Goal: Task Accomplishment & Management: Manage account settings

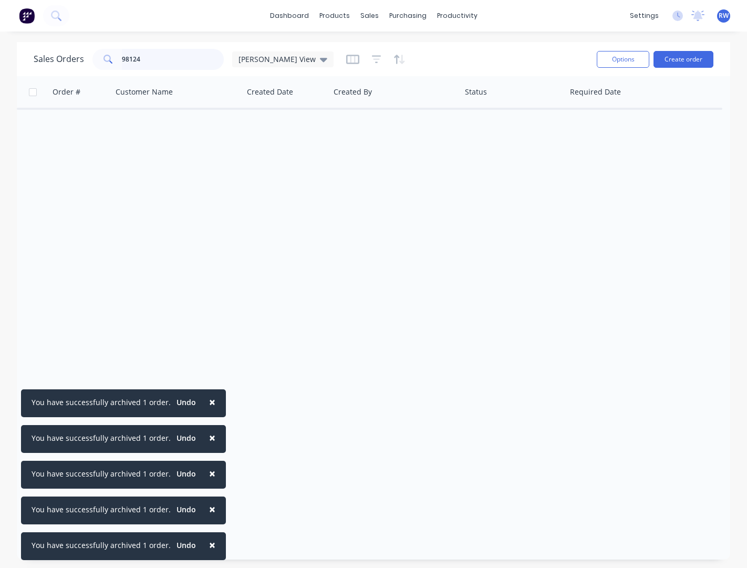
click at [122, 61] on input "98124" at bounding box center [173, 59] width 102 height 21
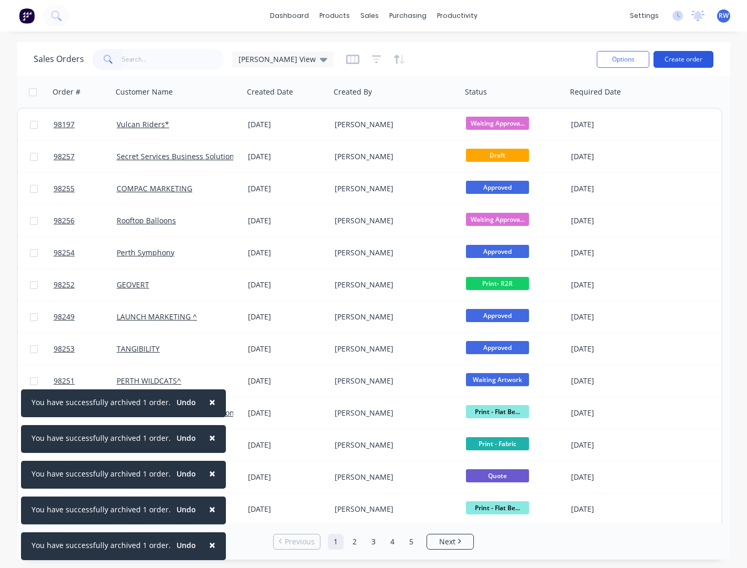
click at [667, 60] on button "Create order" at bounding box center [683, 59] width 60 height 17
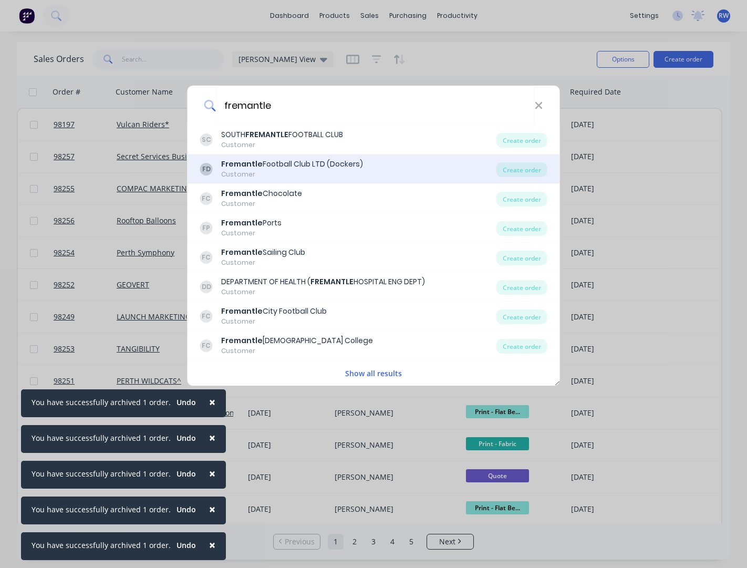
type input "fremantle"
click at [374, 169] on div "FD Fremantle Football Club LTD (Dockers) Customer" at bounding box center [348, 169] width 296 height 20
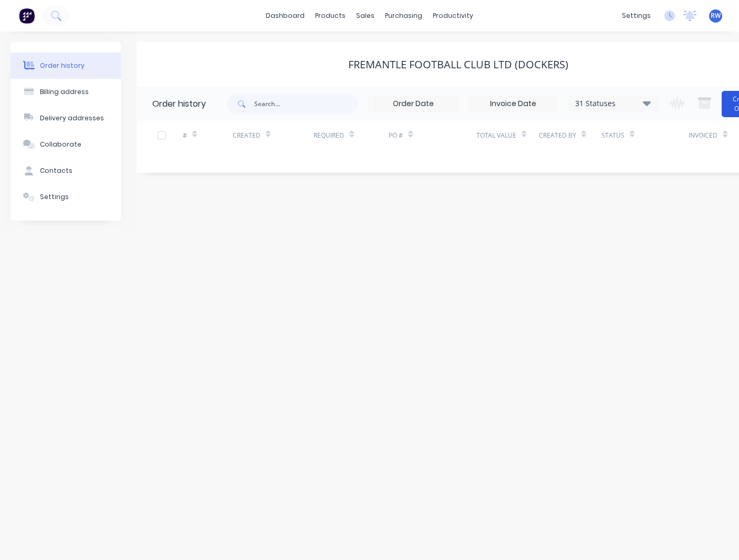
click at [732, 107] on button "Create Order" at bounding box center [743, 104] width 42 height 26
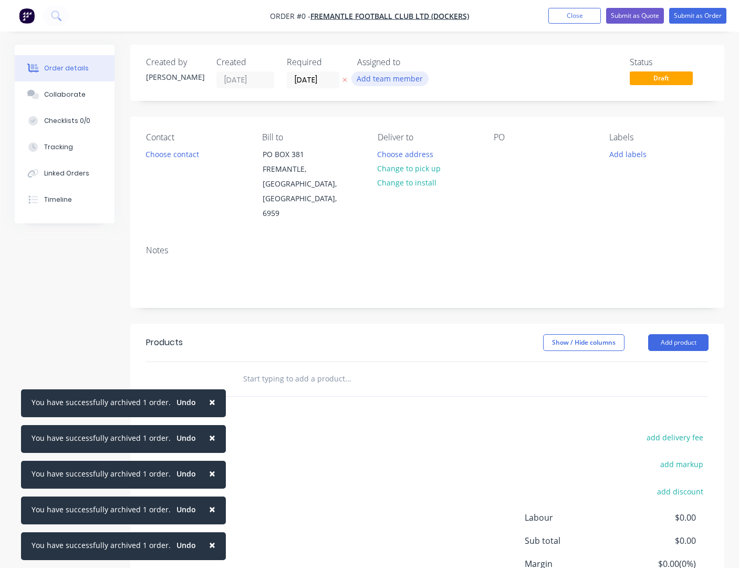
click at [394, 80] on button "Add team member" at bounding box center [389, 78] width 77 height 14
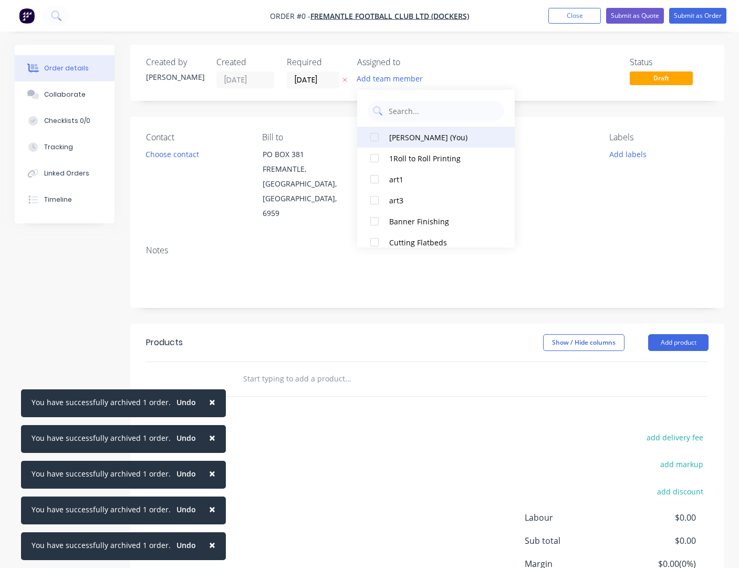
click at [410, 135] on div "[PERSON_NAME] (You)" at bounding box center [441, 137] width 105 height 11
click at [537, 197] on div "Order details Collaborate Checklists 0/0 Tracking Linked Orders Timeline Order …" at bounding box center [369, 355] width 730 height 620
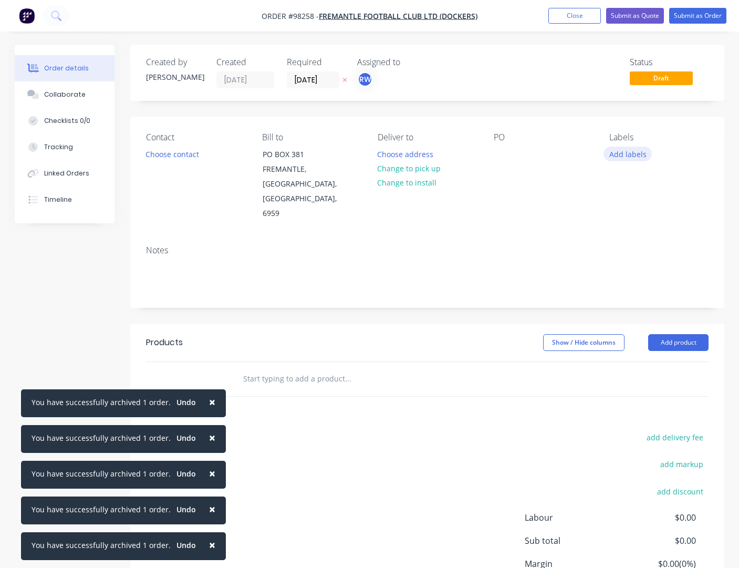
click at [629, 158] on button "Add labels" at bounding box center [627, 154] width 48 height 14
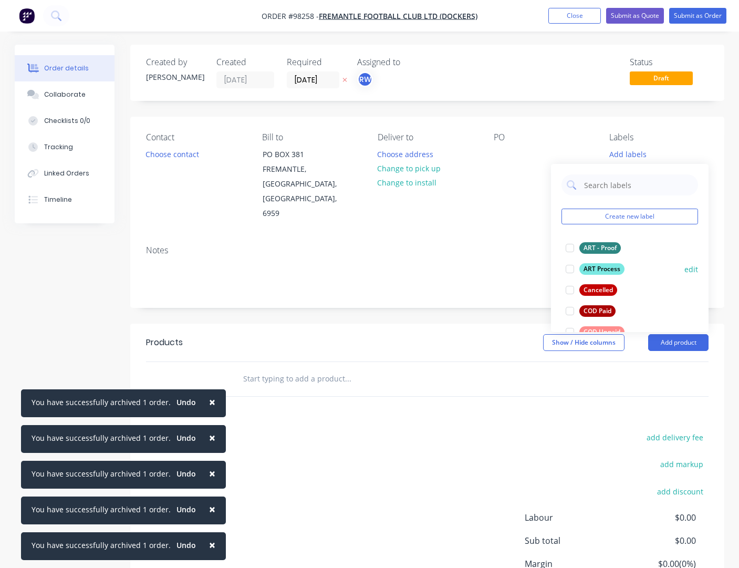
click at [606, 272] on div "ART Process" at bounding box center [601, 269] width 45 height 12
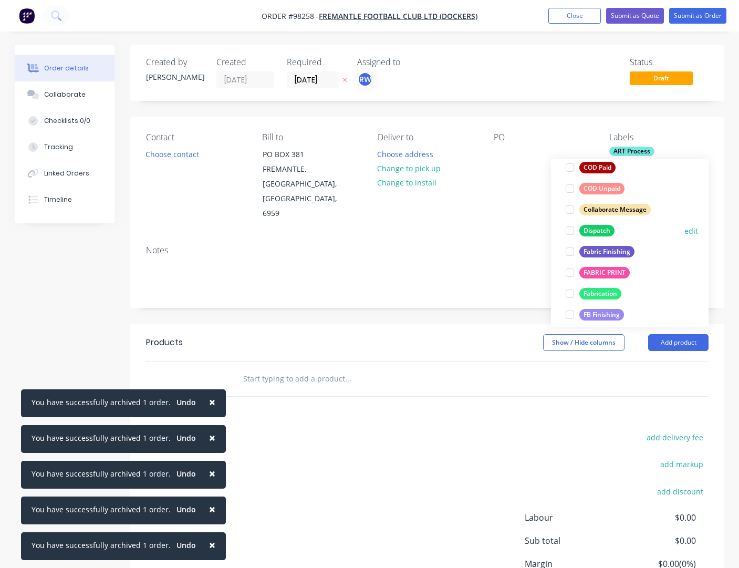
scroll to position [139, 0]
click at [588, 230] on div "Dispatch" at bounding box center [596, 230] width 35 height 12
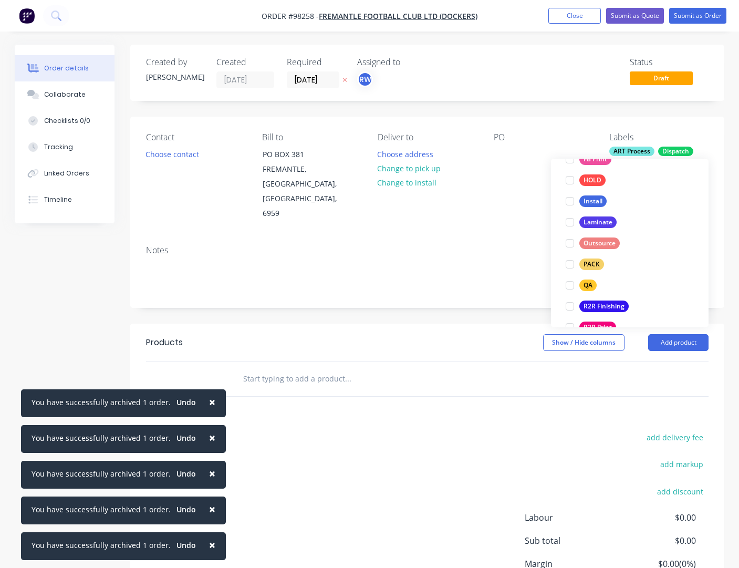
scroll to position [327, 0]
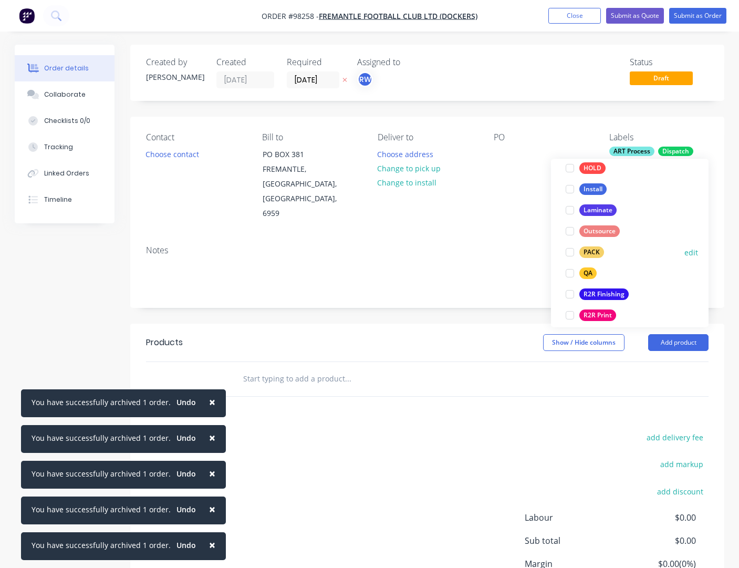
click at [587, 250] on div "PACK" at bounding box center [591, 253] width 25 height 12
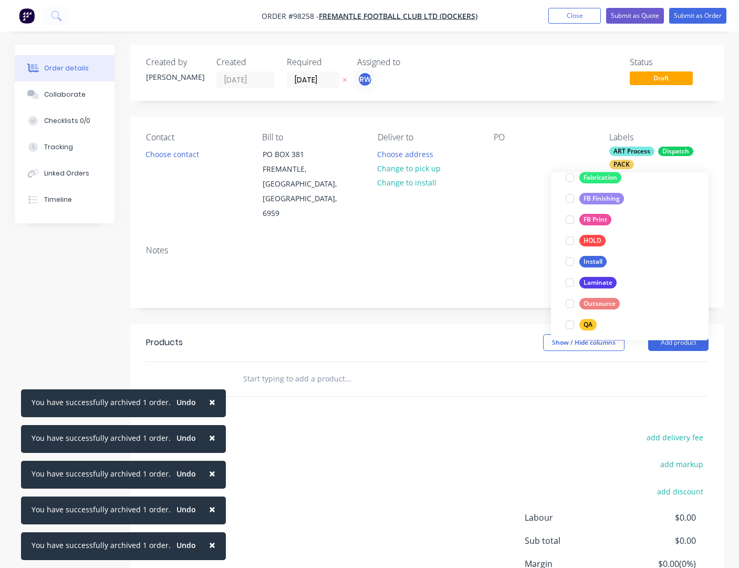
scroll to position [307, 0]
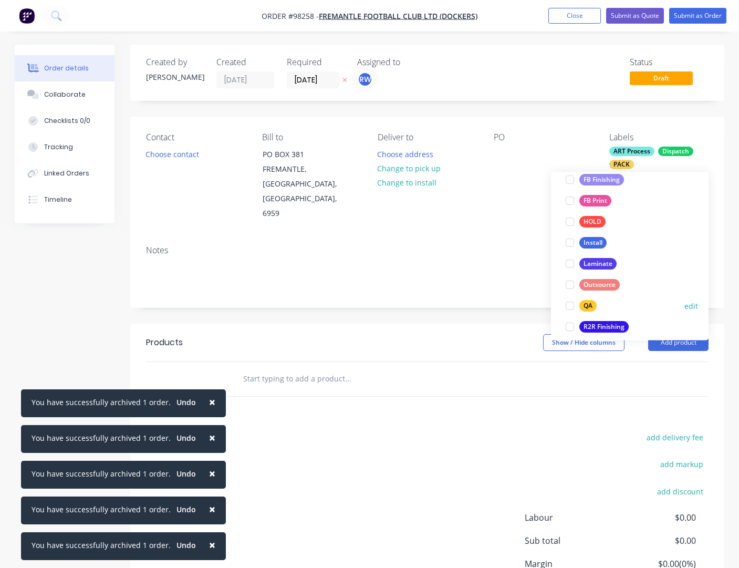
click at [583, 305] on div "QA" at bounding box center [587, 306] width 17 height 12
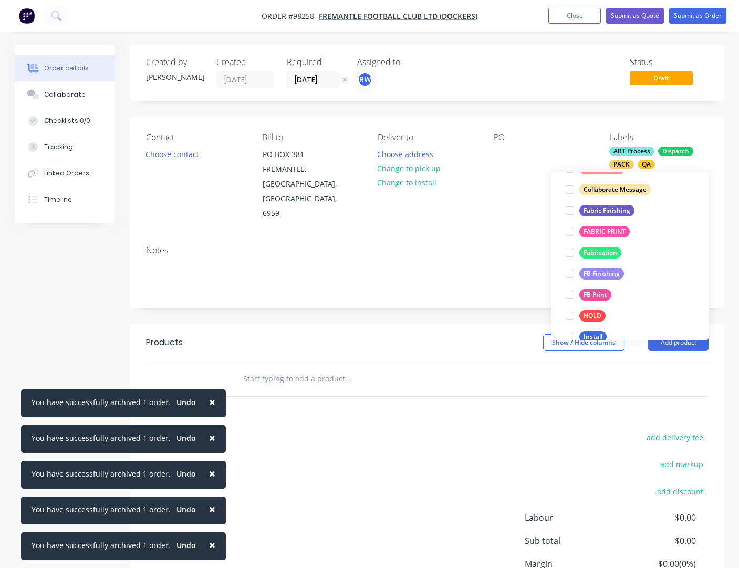
scroll to position [291, 0]
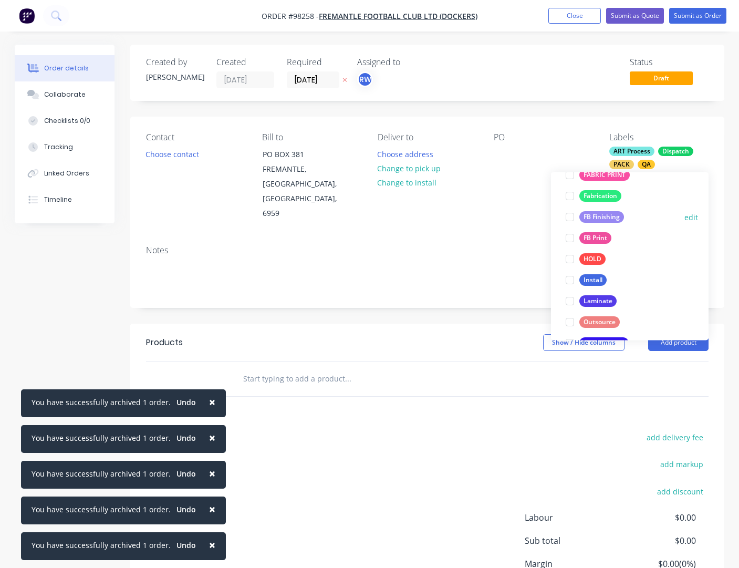
click at [584, 214] on div "FB Finishing" at bounding box center [601, 218] width 45 height 12
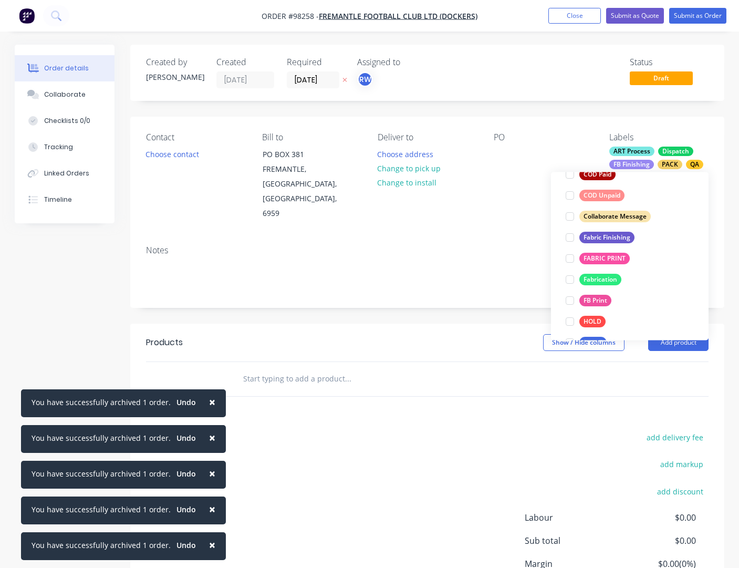
scroll to position [234, 0]
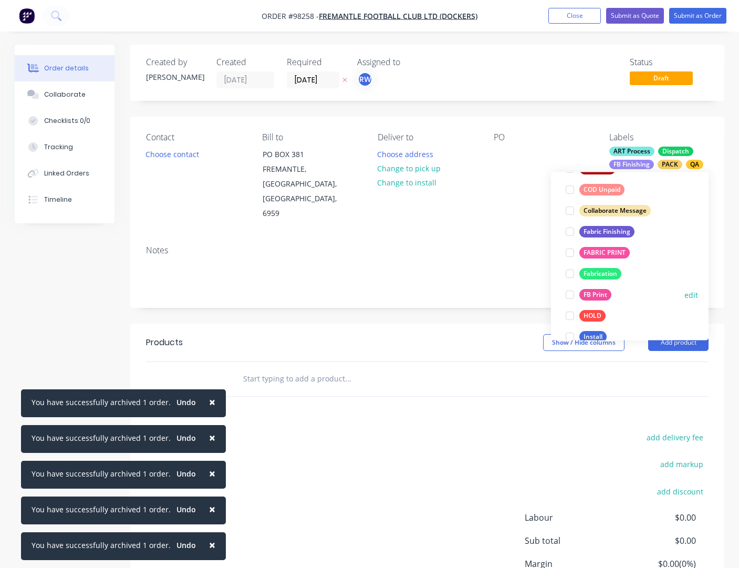
click at [596, 294] on div "FB Print" at bounding box center [595, 295] width 32 height 12
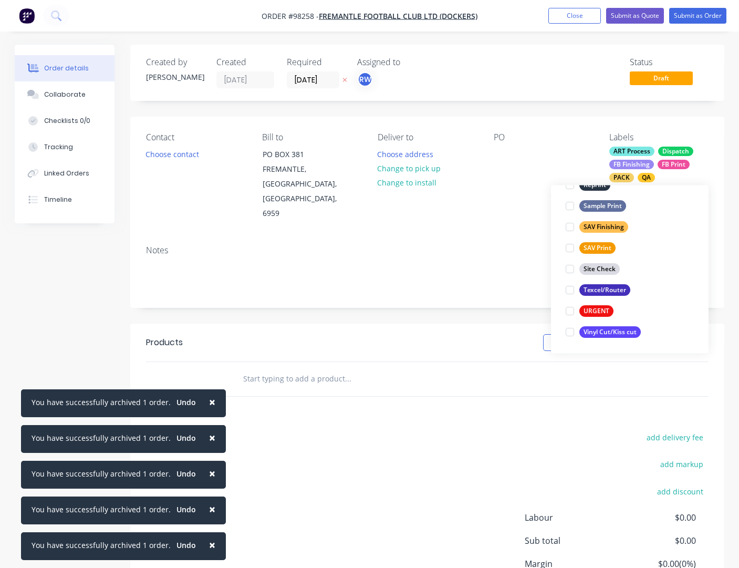
scroll to position [2, 0]
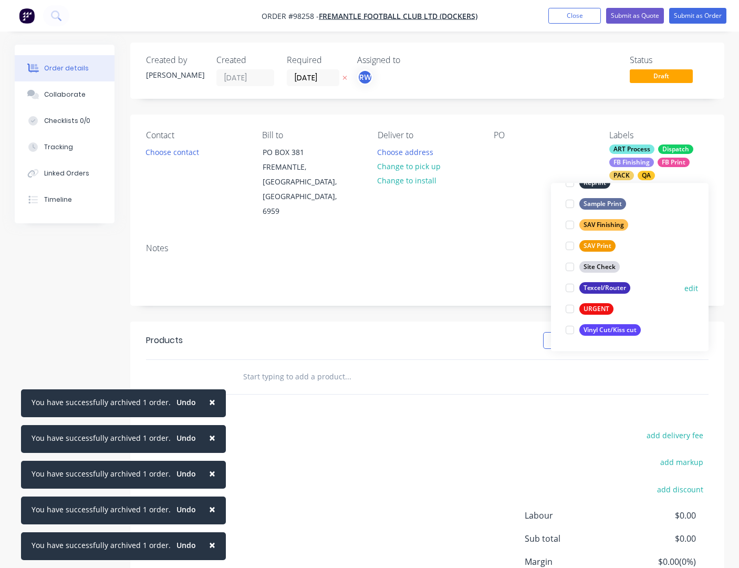
click at [588, 288] on div "Texcel/Router" at bounding box center [604, 289] width 51 height 12
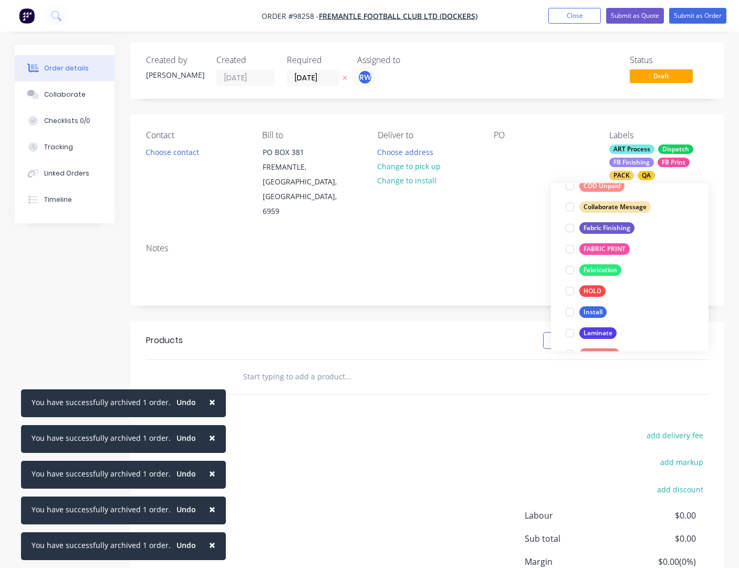
scroll to position [504, 0]
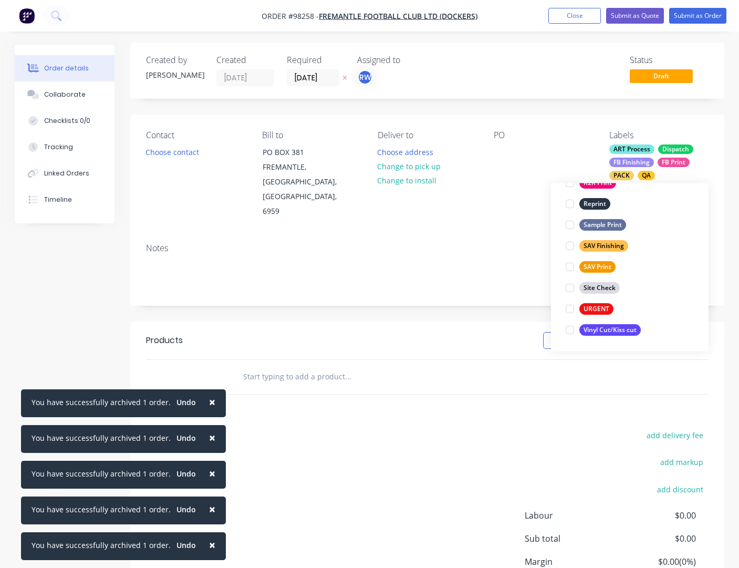
click at [586, 307] on div "URGENT" at bounding box center [596, 310] width 34 height 12
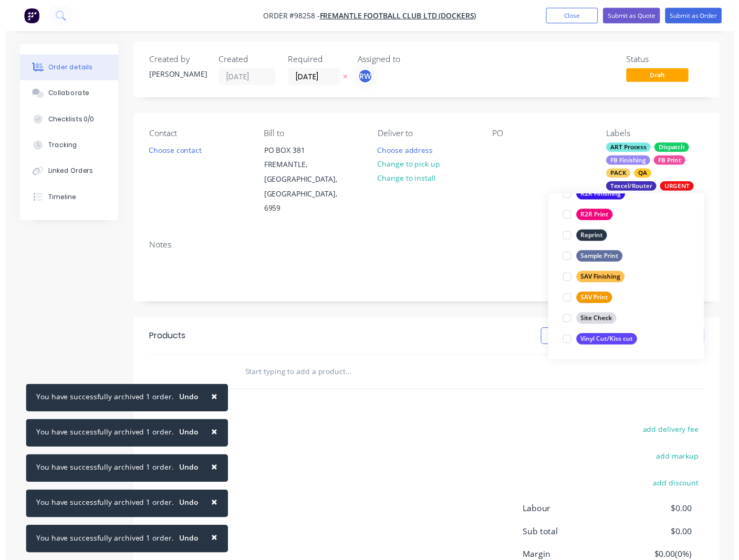
scroll to position [105, 0]
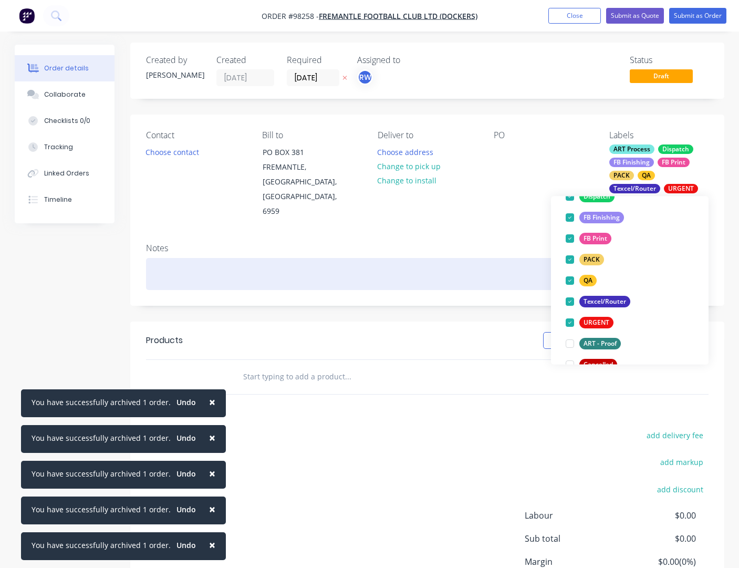
click at [200, 258] on div at bounding box center [427, 274] width 562 height 32
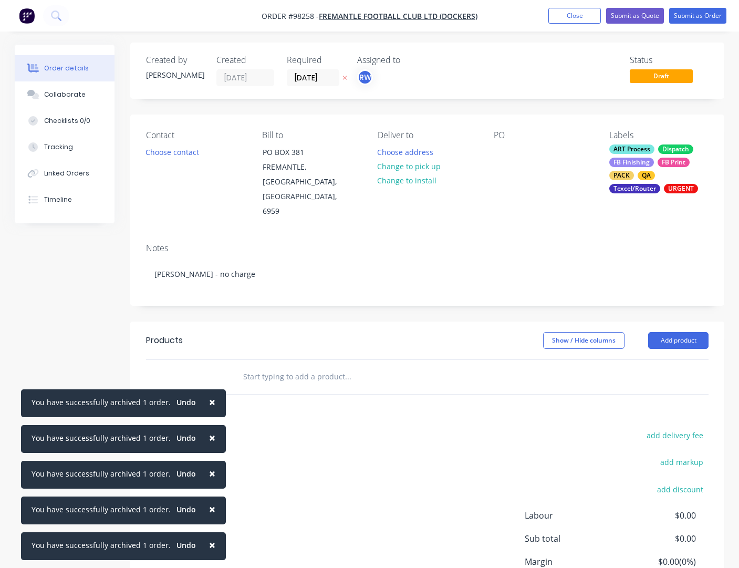
click at [268, 366] on input "text" at bounding box center [348, 376] width 210 height 21
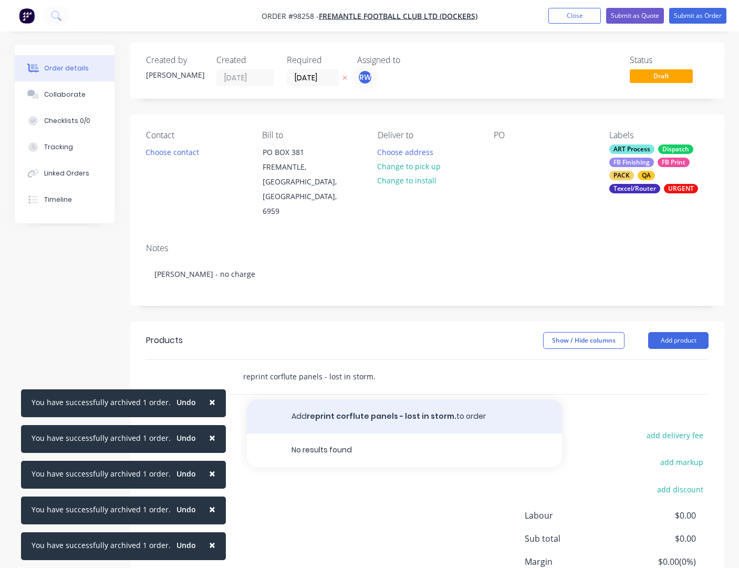
type input "reprint corflute panels - lost in storm."
click at [328, 400] on button "Add reprint corflute panels - lost in storm. to order" at bounding box center [404, 417] width 315 height 34
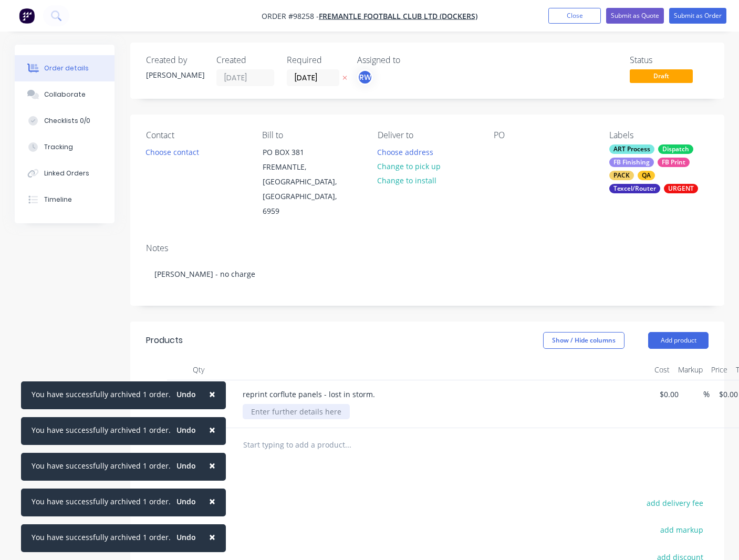
click at [290, 404] on div at bounding box center [296, 411] width 107 height 15
click at [444, 404] on div "1 @ Woodside Energy - Level 4 South Sign 32 (A) (print [PERSON_NAME] logo)" at bounding box center [386, 411] width 287 height 15
click at [471, 404] on div "1 @ Woodside Energy - Level 4 South Sign 32 (A) (print first logo)" at bounding box center [364, 411] width 242 height 15
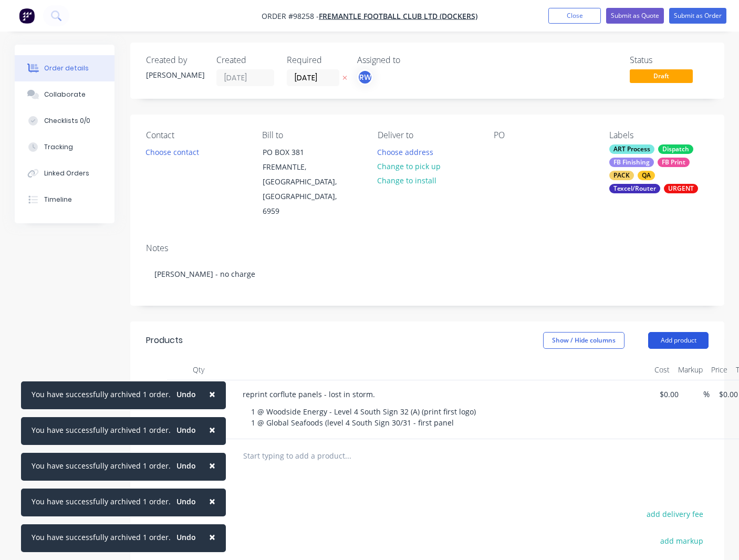
click at [663, 332] on button "Add product" at bounding box center [678, 340] width 60 height 17
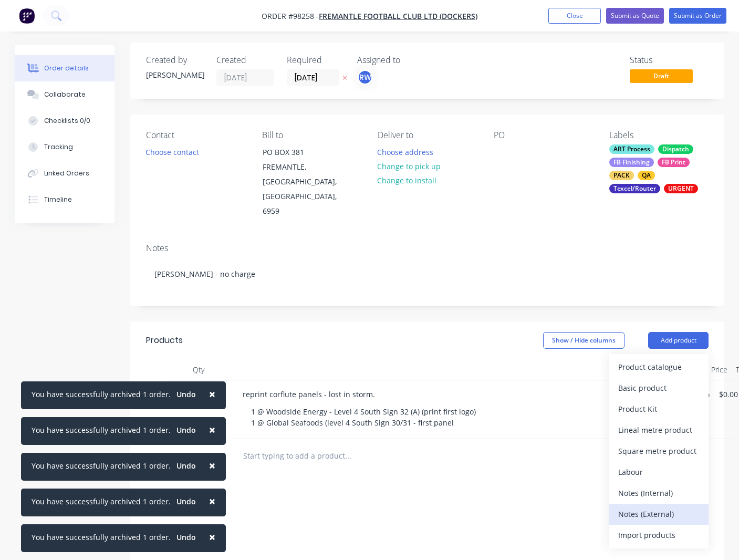
click at [649, 506] on div "Notes (External)" at bounding box center [658, 513] width 81 height 15
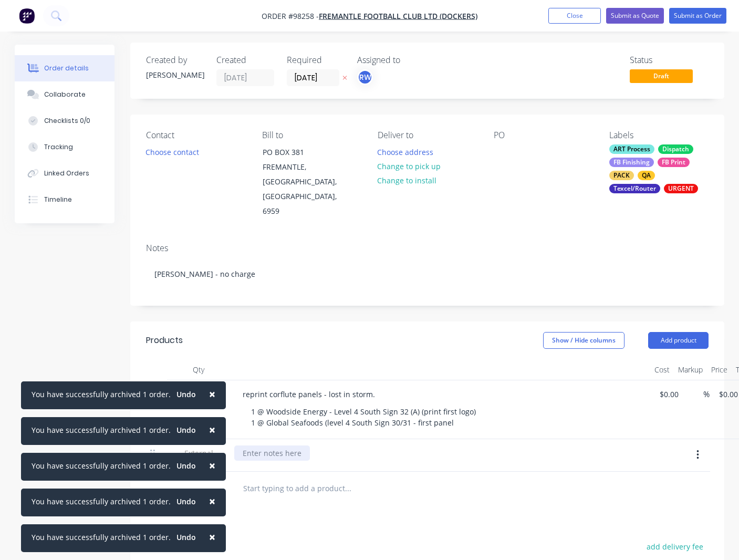
click at [277, 445] on div at bounding box center [272, 452] width 76 height 15
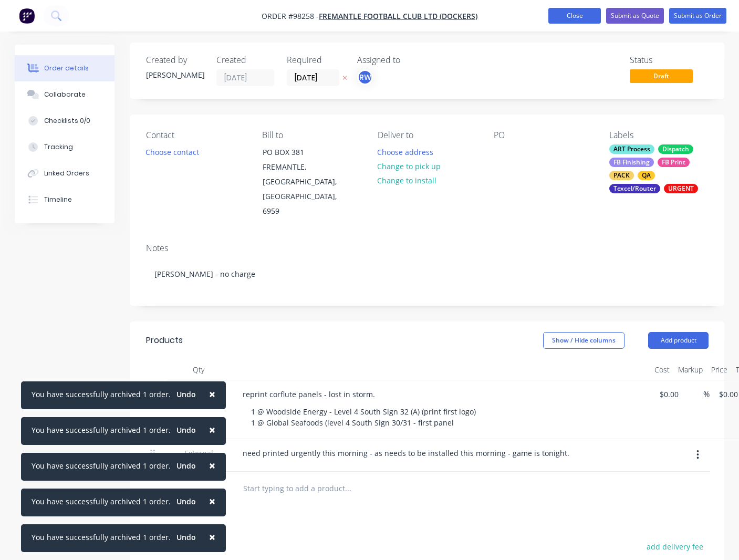
click at [568, 16] on button "Close" at bounding box center [574, 16] width 53 height 16
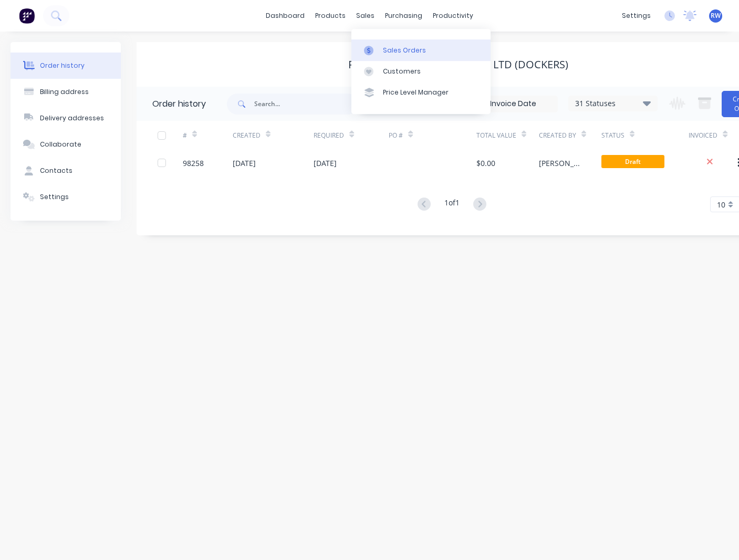
click at [393, 48] on div "Sales Orders" at bounding box center [404, 50] width 43 height 9
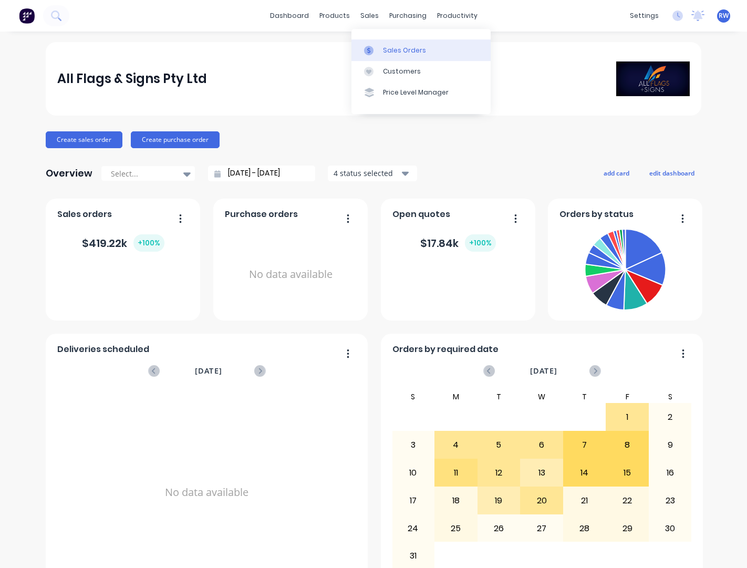
click at [392, 48] on div "Sales Orders" at bounding box center [404, 50] width 43 height 9
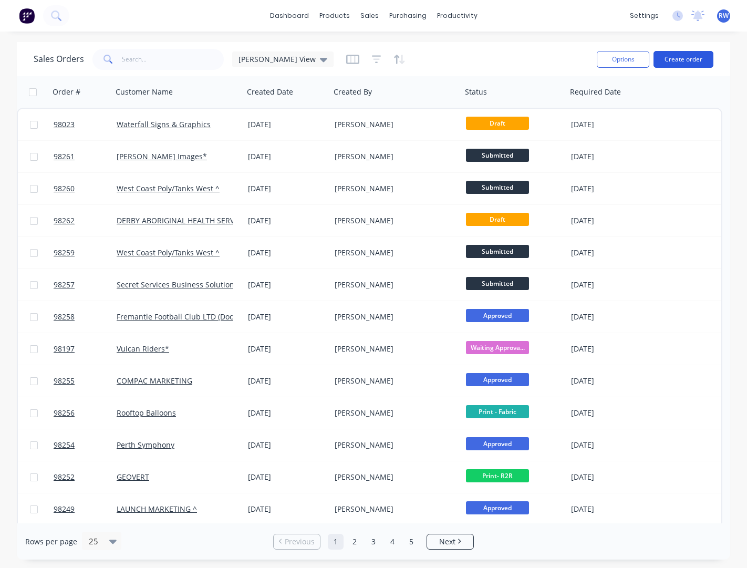
click at [676, 59] on button "Create order" at bounding box center [683, 59] width 60 height 17
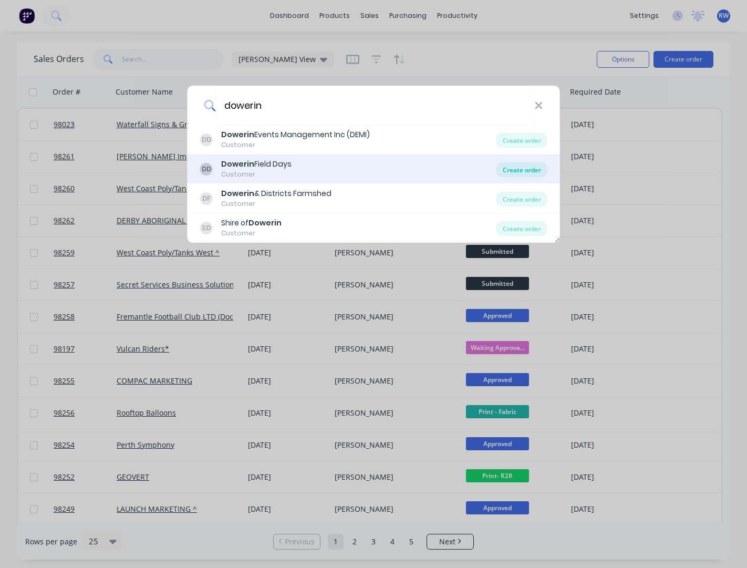
type input "dowerin"
click at [508, 170] on div "Create order" at bounding box center [521, 169] width 51 height 15
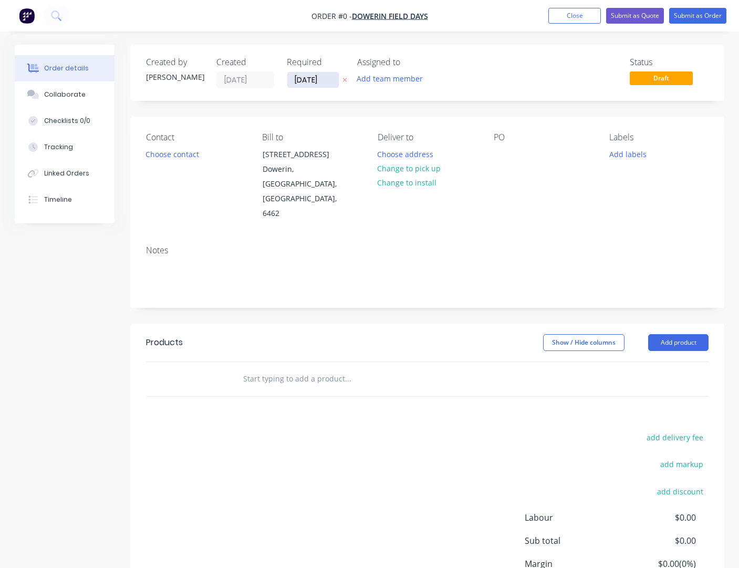
click at [332, 80] on input "[DATE]" at bounding box center [312, 80] width 51 height 16
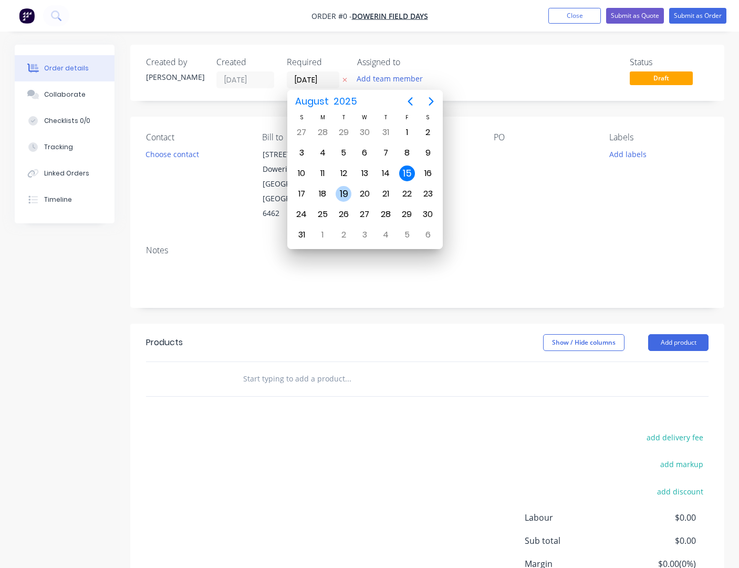
click at [348, 194] on div "19" at bounding box center [344, 194] width 16 height 16
type input "[DATE]"
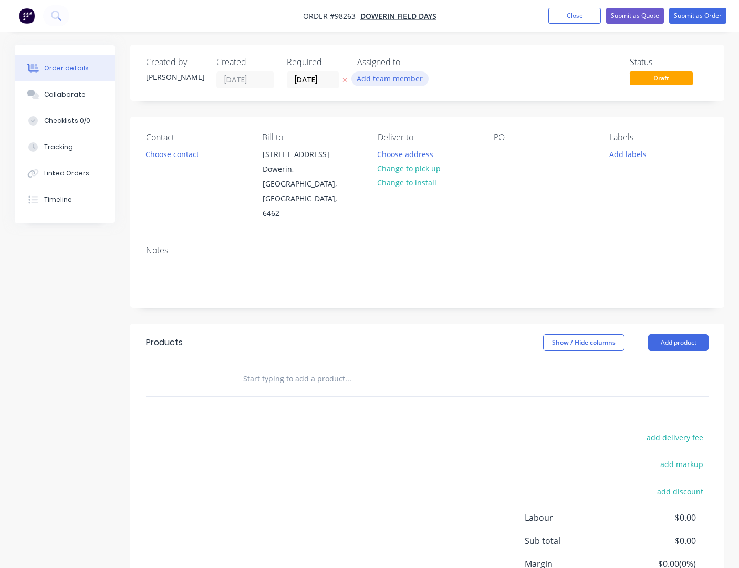
click at [382, 81] on button "Add team member" at bounding box center [389, 78] width 77 height 14
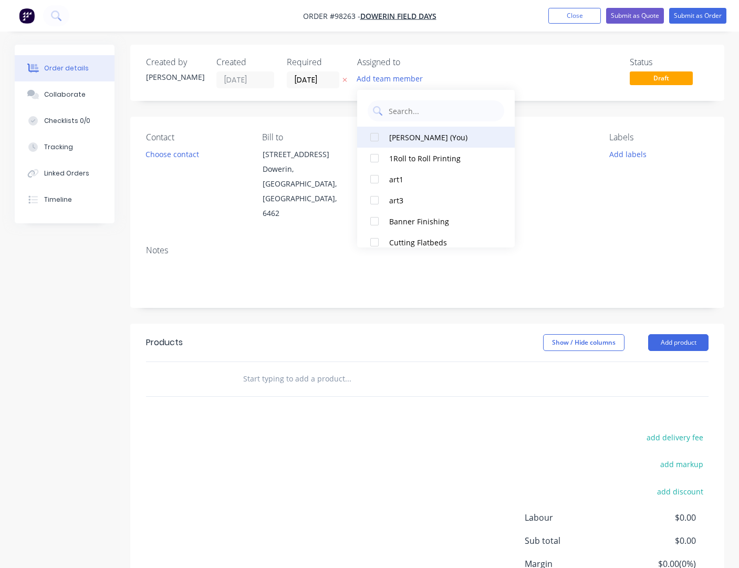
click at [399, 137] on div "[PERSON_NAME] (You)" at bounding box center [441, 137] width 105 height 11
click at [172, 149] on button "Choose contact" at bounding box center [172, 154] width 65 height 14
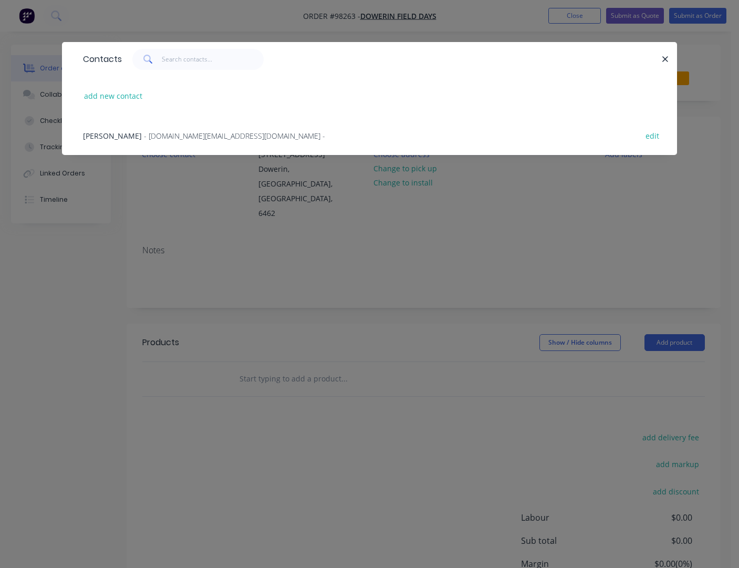
click at [160, 136] on span "- danielle.green@dmfd.com.au -" at bounding box center [234, 136] width 181 height 10
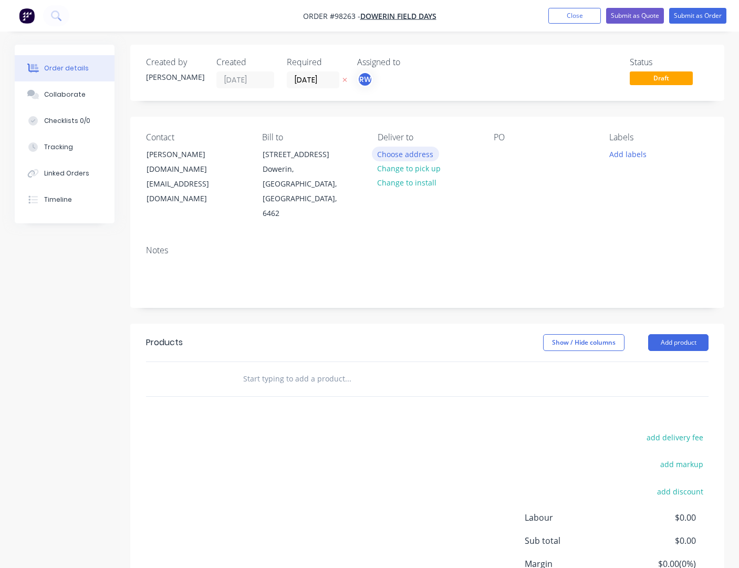
click at [415, 157] on button "Choose address" at bounding box center [405, 154] width 67 height 14
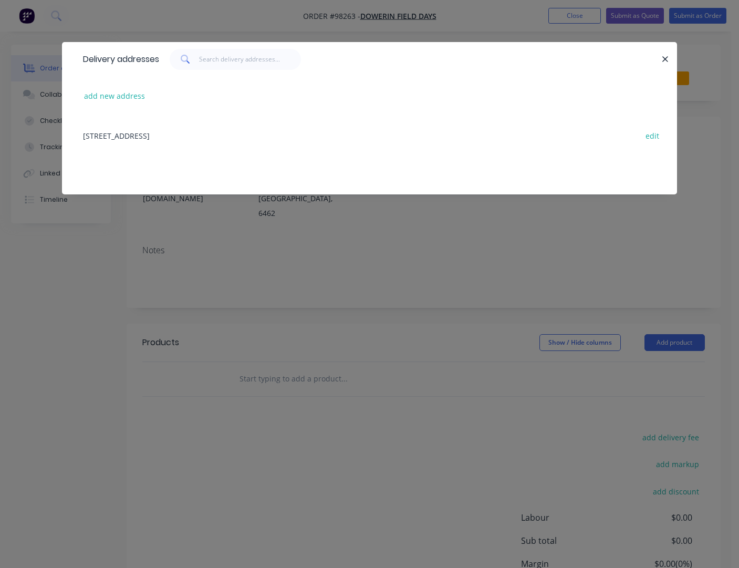
click at [213, 137] on div "Lot 35 Memorial Ave, Dowerin, Western Australia, Australia, 6462 edit" at bounding box center [369, 135] width 583 height 39
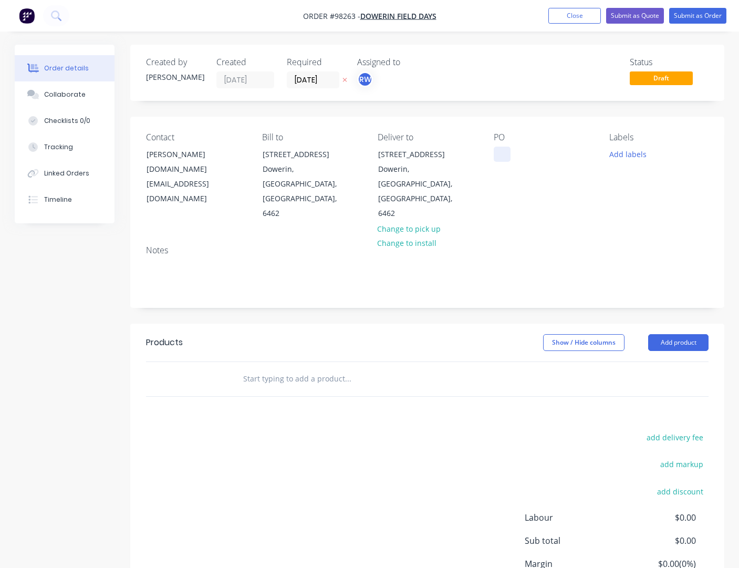
click at [497, 161] on div at bounding box center [502, 154] width 17 height 15
click at [624, 153] on button "Add labels" at bounding box center [627, 154] width 48 height 14
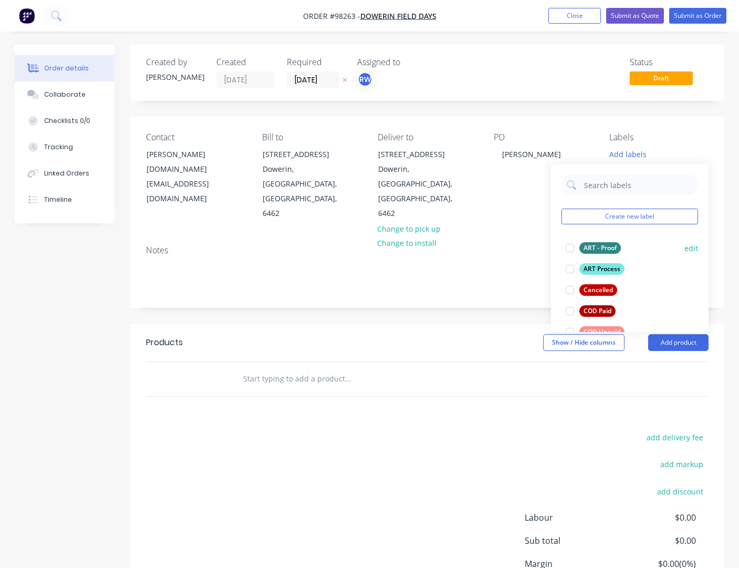
click at [604, 269] on div "ART Process" at bounding box center [601, 269] width 45 height 12
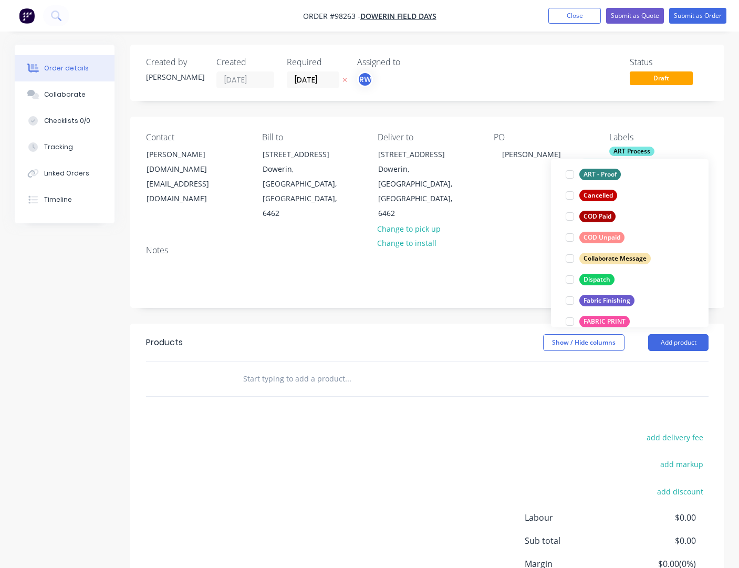
scroll to position [96, 0]
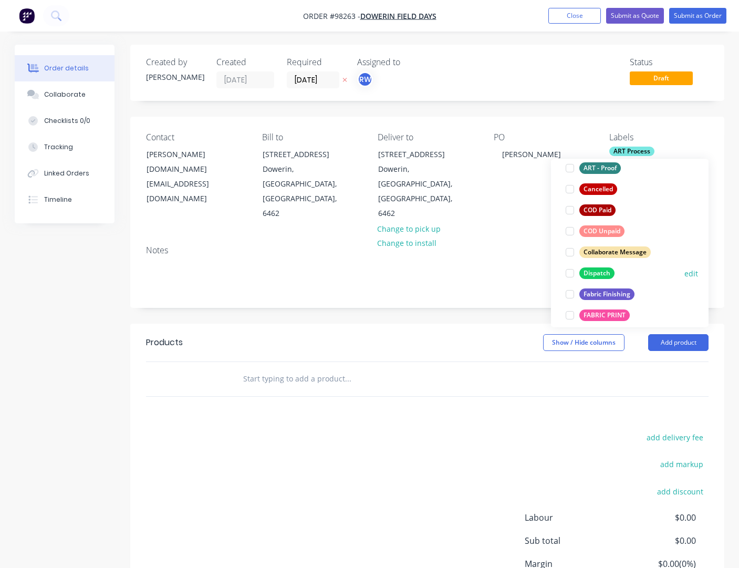
click at [589, 272] on div "Dispatch" at bounding box center [596, 273] width 35 height 12
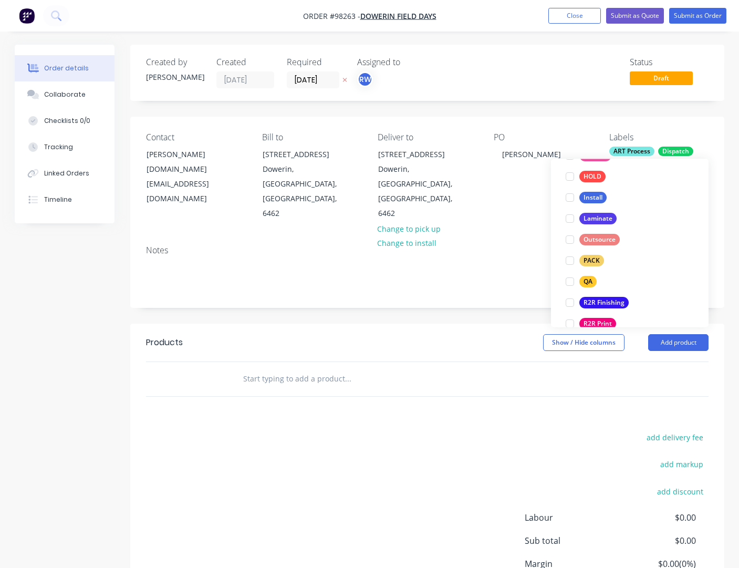
scroll to position [320, 0]
click at [589, 262] on div "PACK" at bounding box center [591, 259] width 25 height 12
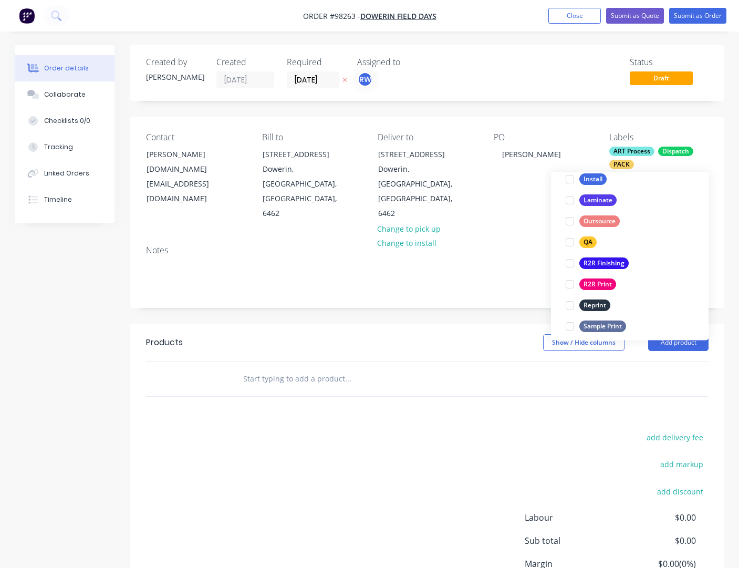
scroll to position [378, 0]
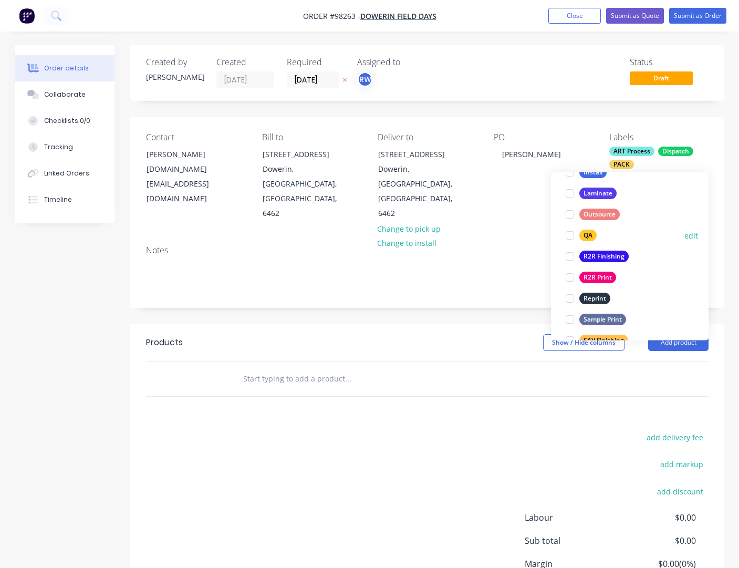
click at [585, 234] on div "QA" at bounding box center [587, 236] width 17 height 12
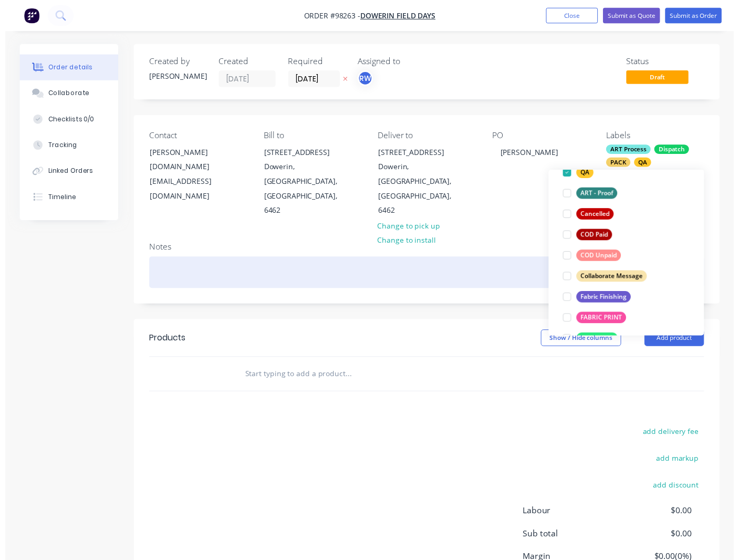
scroll to position [141, 0]
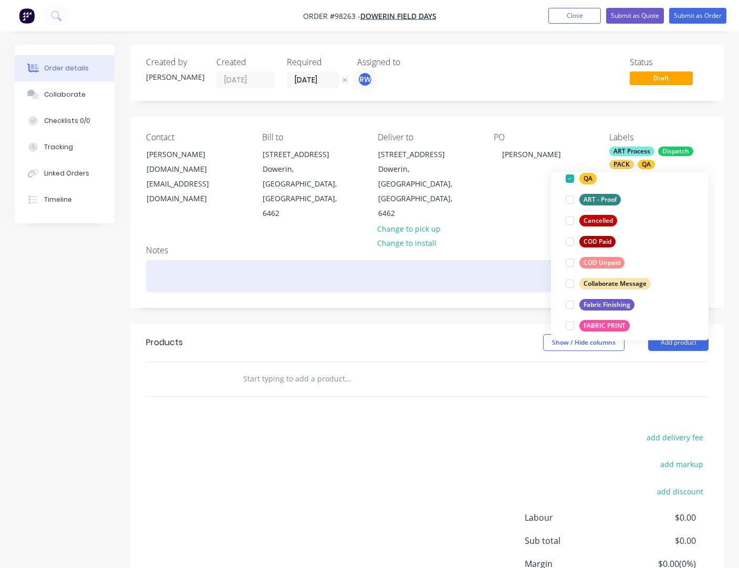
click at [203, 260] on div at bounding box center [427, 276] width 562 height 32
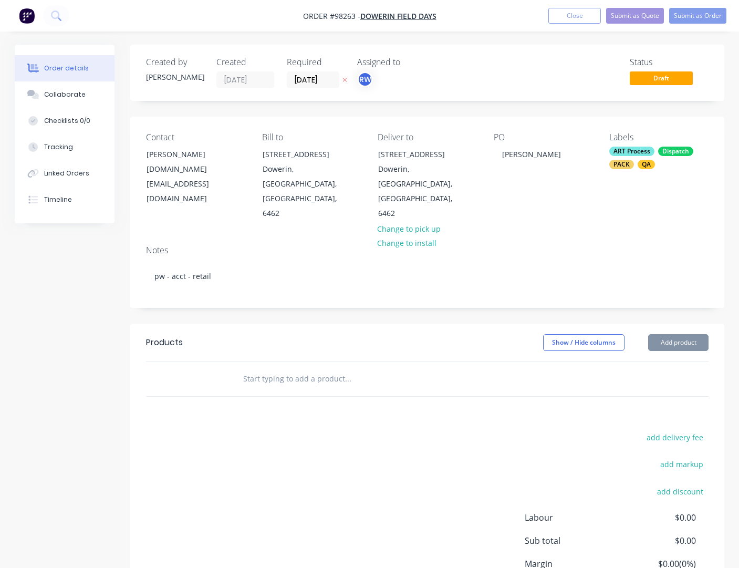
click at [252, 368] on input "text" at bounding box center [348, 378] width 210 height 21
click at [665, 430] on button "add delivery fee" at bounding box center [675, 437] width 68 height 14
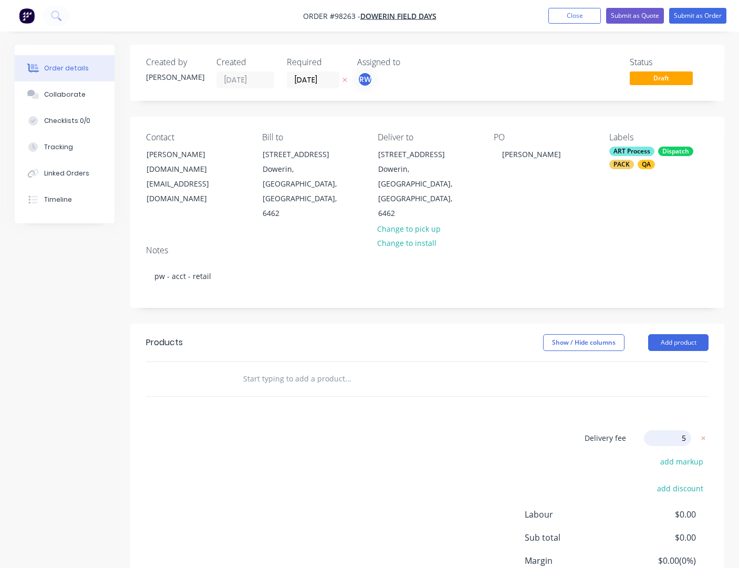
type input "55"
click at [277, 368] on input "text" at bounding box center [348, 378] width 210 height 21
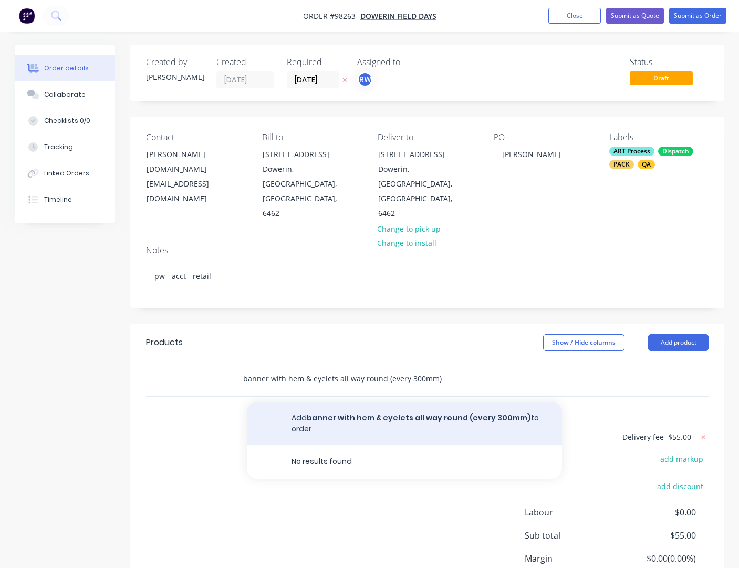
type input "banner with hem & eyelets all way round (every 300mm)"
click at [389, 402] on button "Add banner with hem & eyelets all way round (every 300mm) to order" at bounding box center [404, 423] width 315 height 43
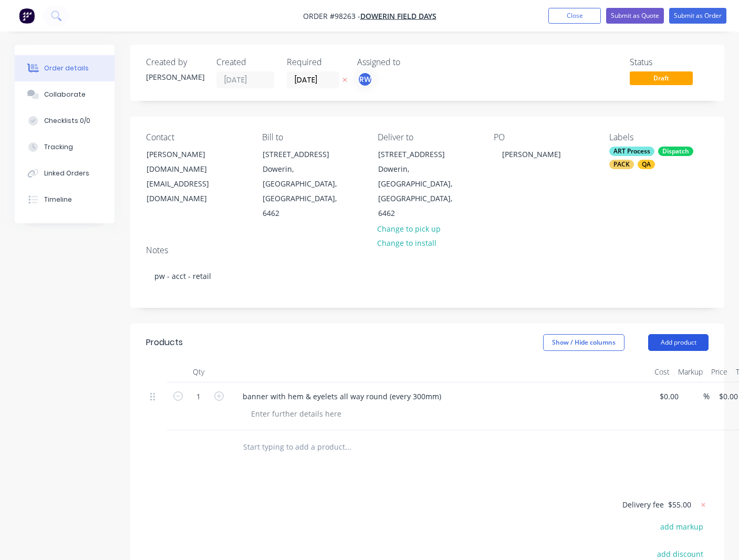
click at [663, 334] on button "Add product" at bounding box center [678, 342] width 60 height 17
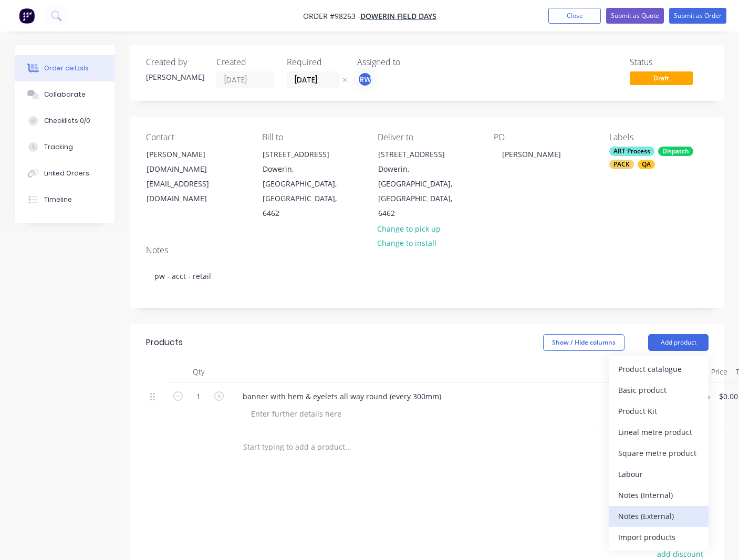
click at [642, 508] on div "Notes (External)" at bounding box center [658, 515] width 81 height 15
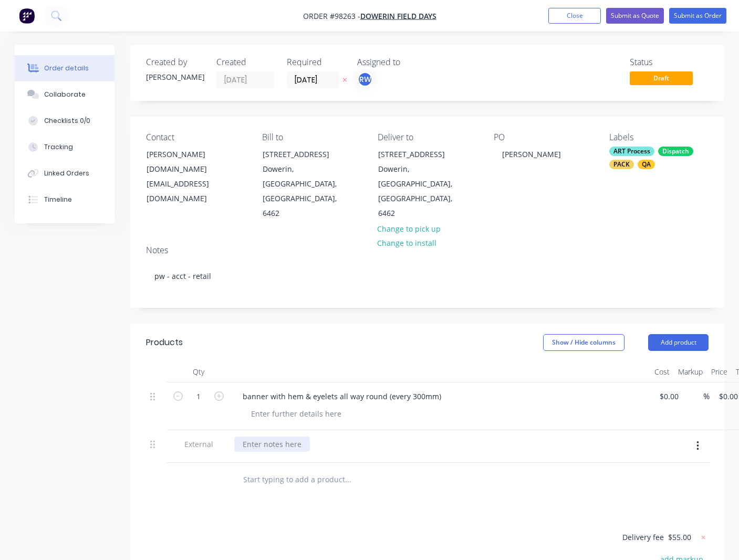
click at [264, 436] on div at bounding box center [272, 443] width 76 height 15
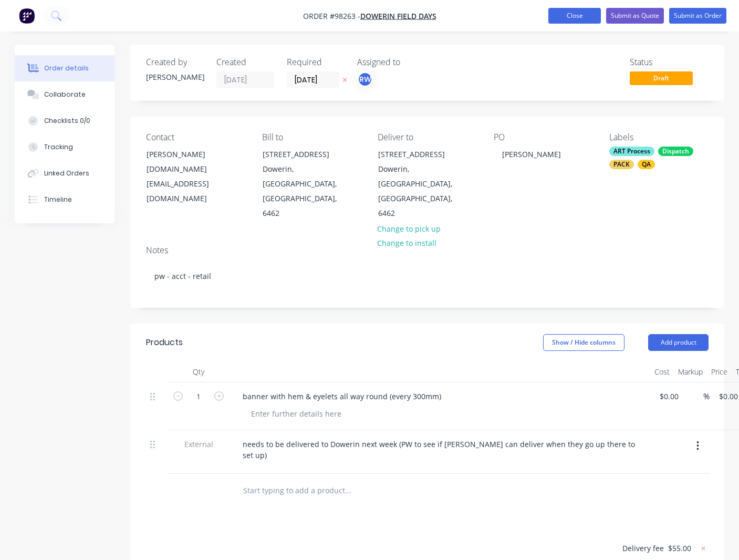
click at [564, 13] on button "Close" at bounding box center [574, 16] width 53 height 16
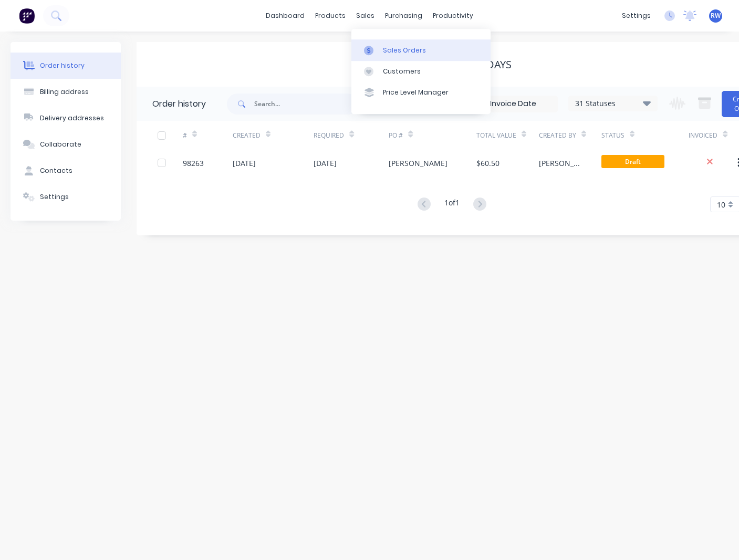
click at [397, 50] on div "Sales Orders" at bounding box center [404, 50] width 43 height 9
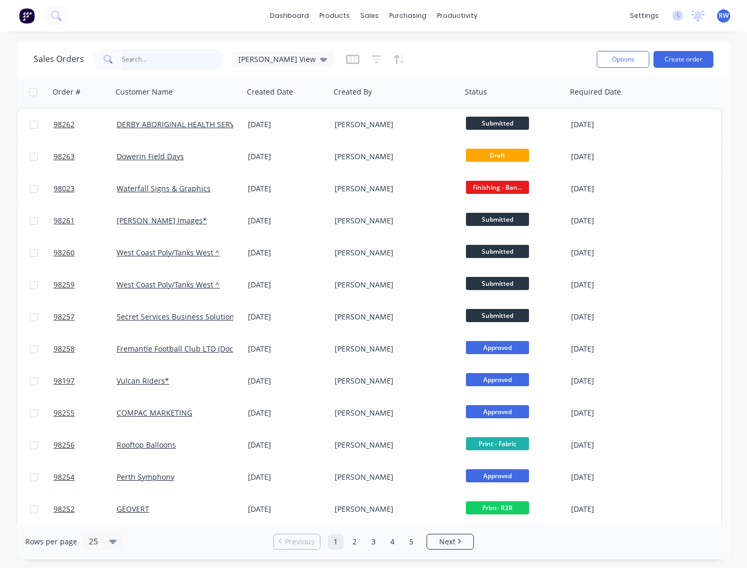
click at [181, 57] on input "text" at bounding box center [173, 59] width 102 height 21
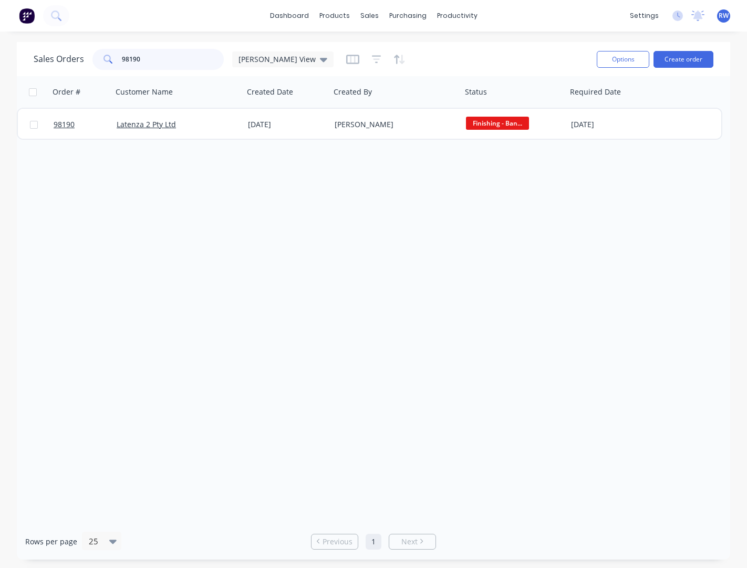
type input "98190"
drag, startPoint x: 141, startPoint y: 59, endPoint x: 117, endPoint y: 58, distance: 24.2
click at [122, 57] on input "98190" at bounding box center [173, 59] width 102 height 21
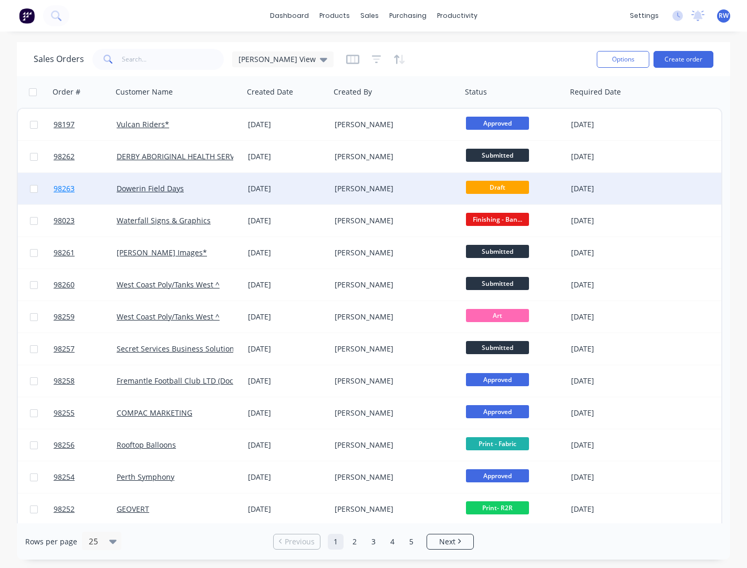
click at [64, 190] on span "98263" at bounding box center [64, 188] width 21 height 11
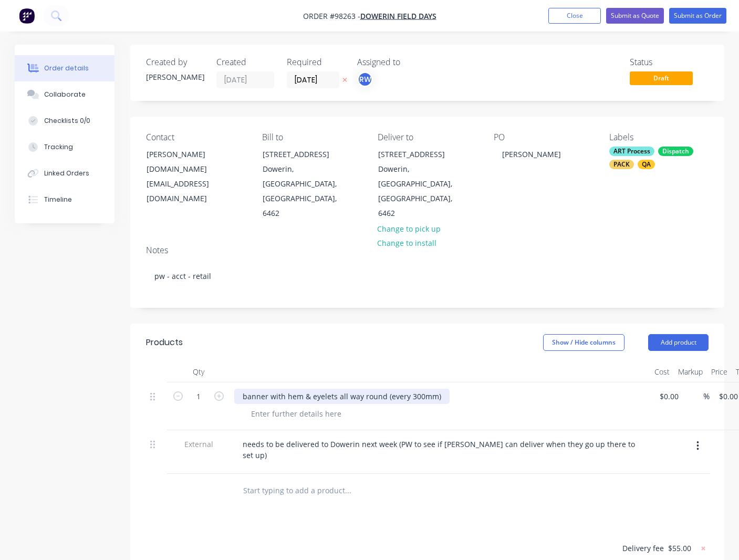
click at [244, 389] on div "banner with hem & eyelets all way round (every 300mm)" at bounding box center [341, 396] width 215 height 15
click at [279, 406] on div at bounding box center [296, 413] width 107 height 15
drag, startPoint x: 721, startPoint y: 365, endPoint x: 726, endPoint y: 368, distance: 6.6
click at [721, 389] on input "0" at bounding box center [730, 396] width 24 height 15
type input "$798.00"
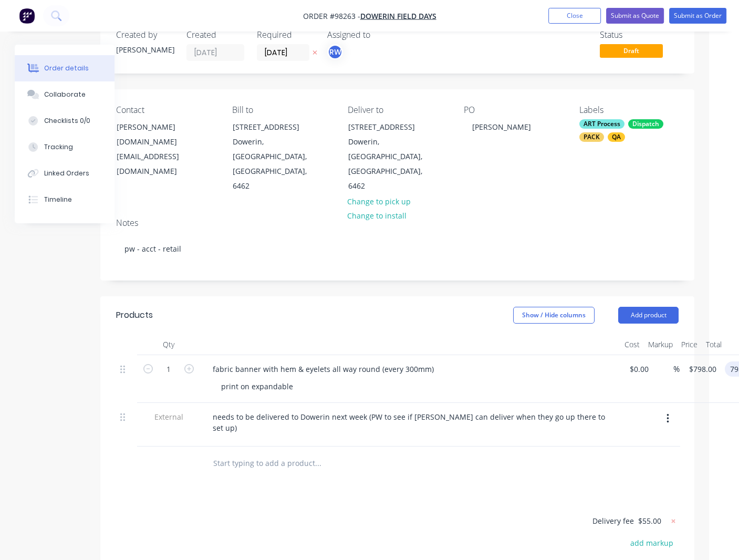
scroll to position [0, 30]
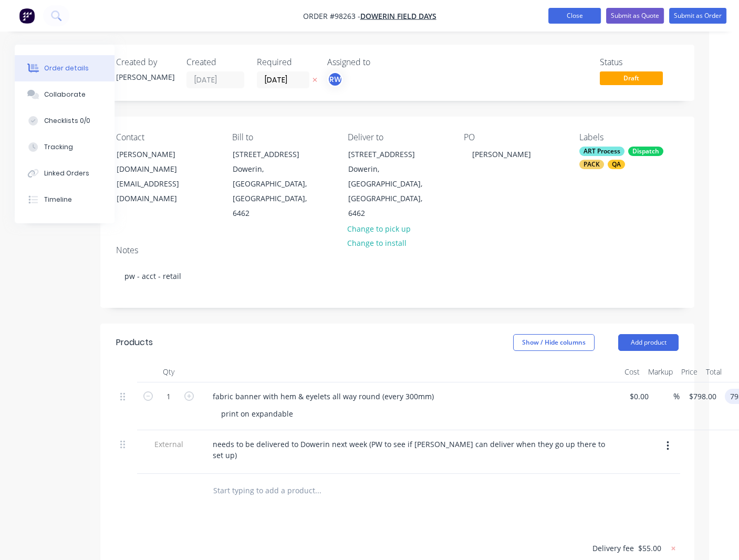
type input "$798.00"
click at [563, 17] on button "Close" at bounding box center [574, 16] width 53 height 16
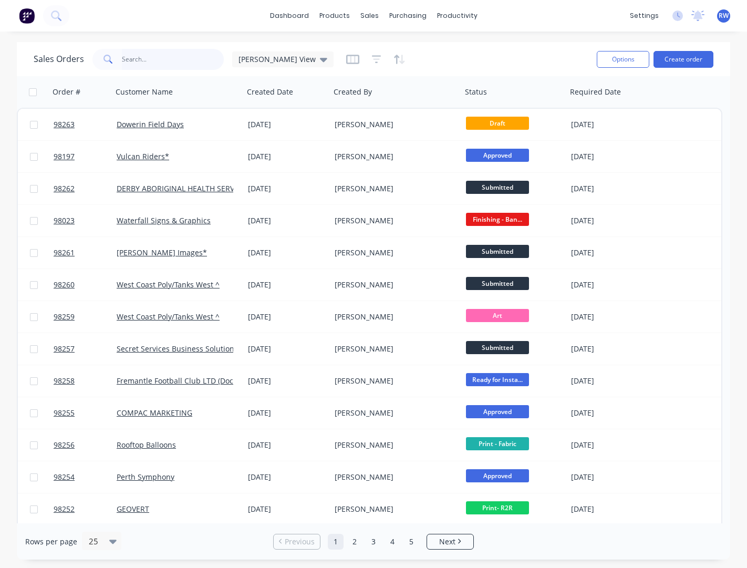
click at [174, 59] on input "text" at bounding box center [173, 59] width 102 height 21
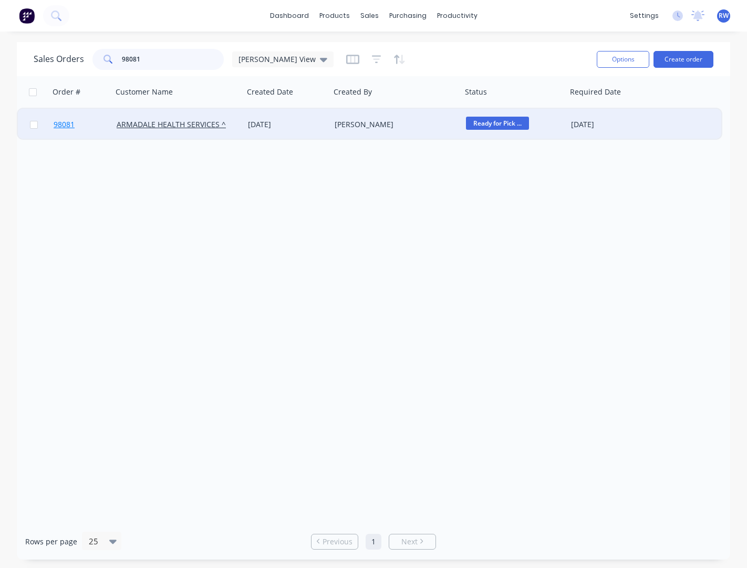
type input "98081"
click at [66, 126] on span "98081" at bounding box center [64, 124] width 21 height 11
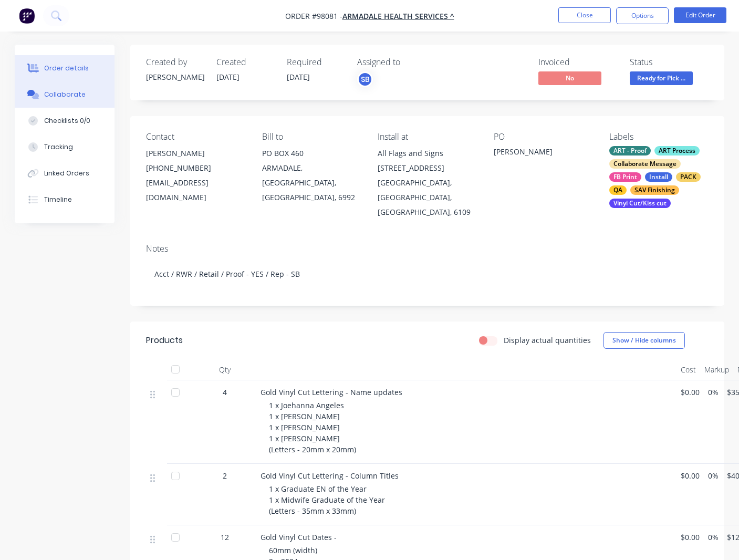
click at [67, 96] on div "Collaborate" at bounding box center [64, 94] width 41 height 9
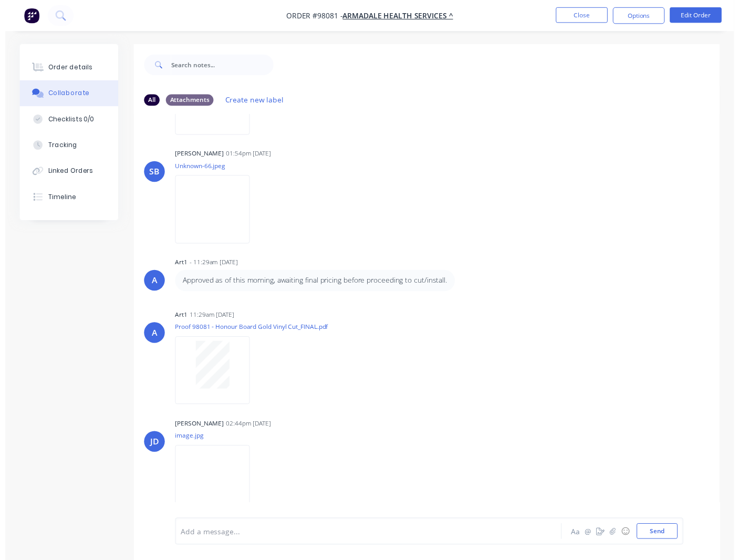
scroll to position [16, 0]
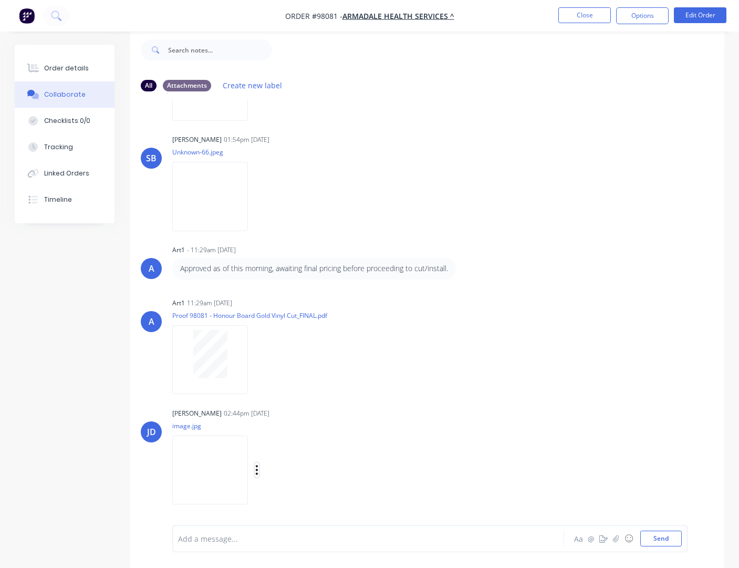
click at [258, 469] on icon "button" at bounding box center [256, 470] width 3 height 12
drag, startPoint x: 300, startPoint y: 471, endPoint x: 306, endPoint y: 471, distance: 6.3
click at [304, 471] on button "Download" at bounding box center [325, 471] width 118 height 24
click at [70, 67] on div "Order details" at bounding box center [66, 68] width 45 height 9
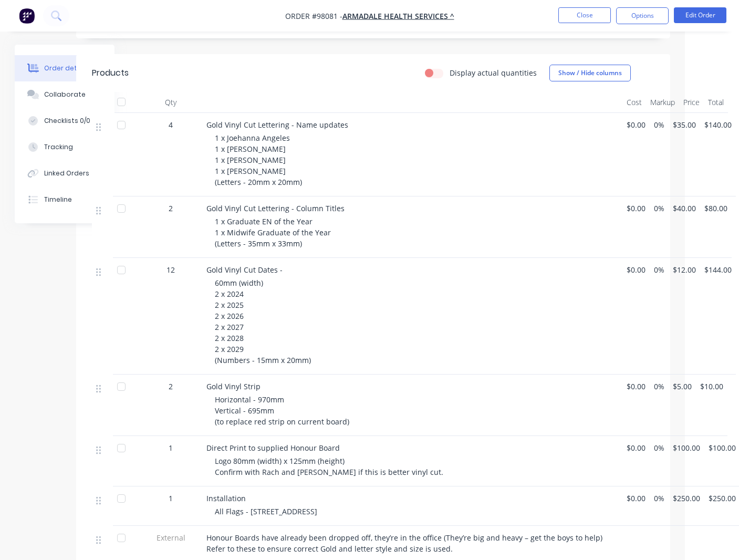
scroll to position [268, 54]
drag, startPoint x: 570, startPoint y: 20, endPoint x: 576, endPoint y: 19, distance: 5.5
click at [576, 19] on button "Close" at bounding box center [584, 15] width 53 height 16
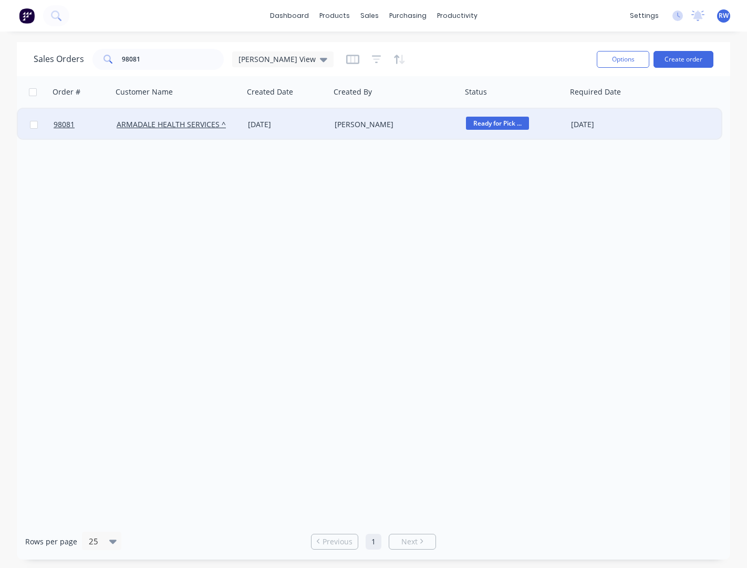
click at [34, 128] on input "checkbox" at bounding box center [34, 125] width 8 height 8
checkbox input "true"
click at [612, 62] on button "Options" at bounding box center [623, 59] width 53 height 17
click at [557, 110] on div "Archive" at bounding box center [591, 106] width 97 height 15
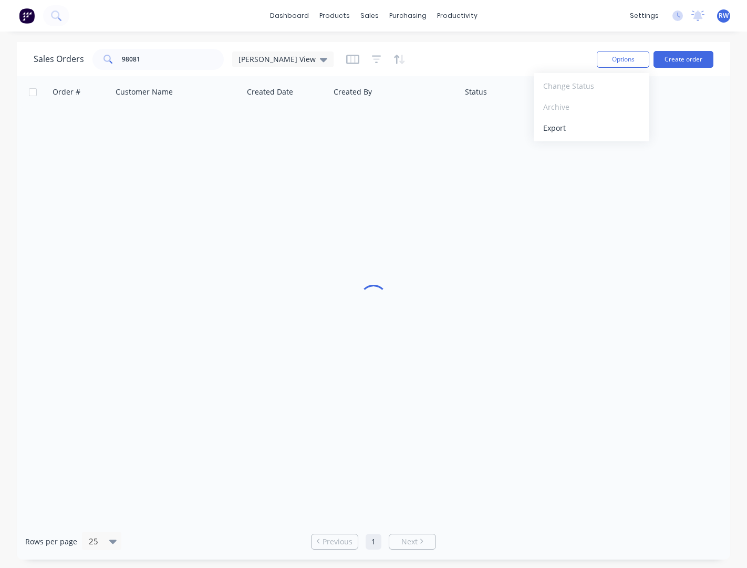
checkbox input "false"
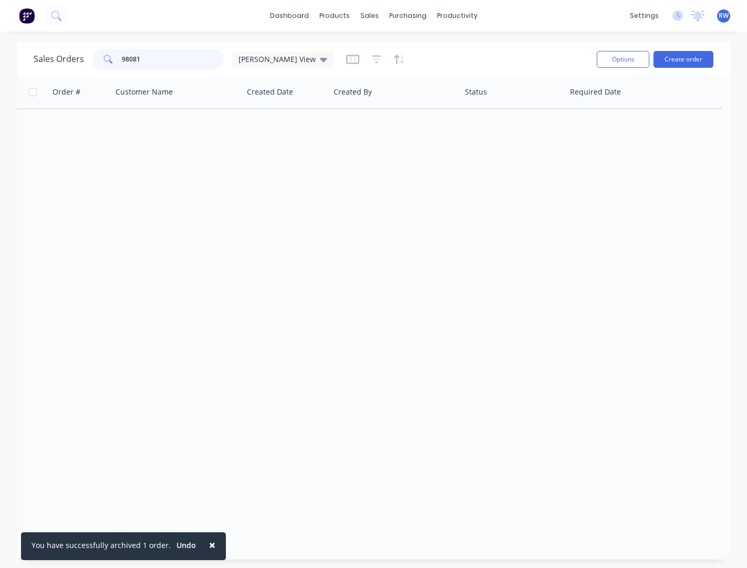
click at [163, 61] on input "98081" at bounding box center [173, 59] width 102 height 21
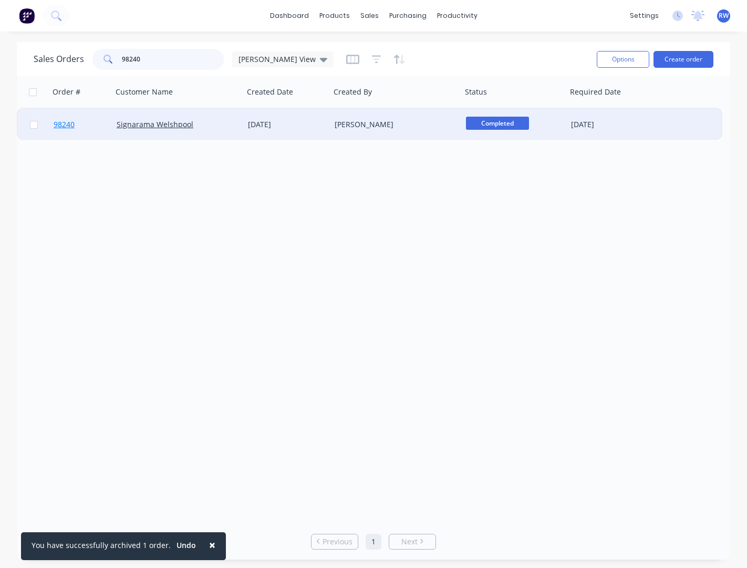
type input "98240"
click at [67, 123] on span "98240" at bounding box center [64, 124] width 21 height 11
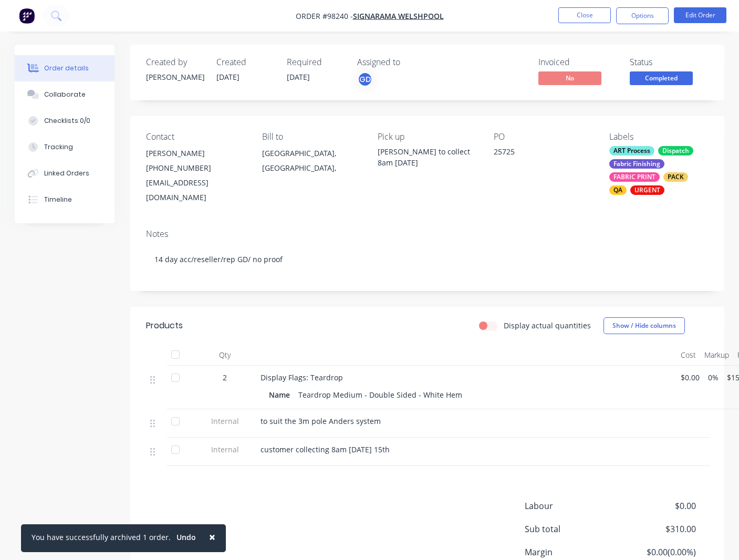
scroll to position [0, 54]
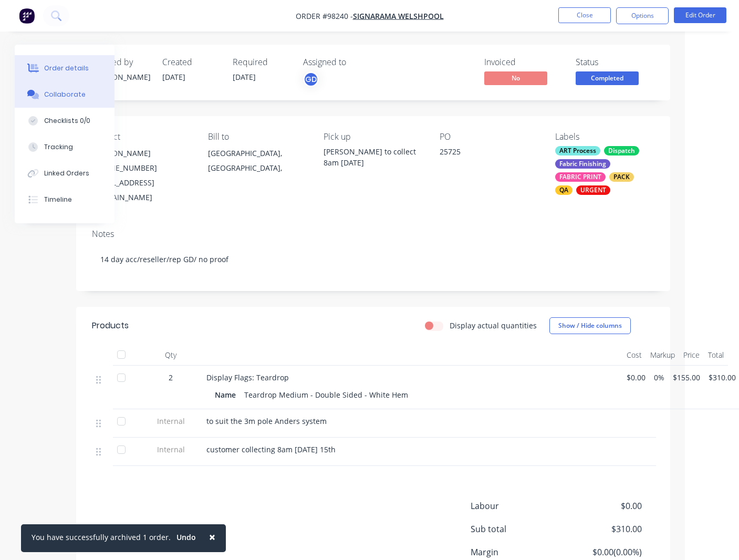
click at [58, 96] on div "Collaborate" at bounding box center [64, 94] width 41 height 9
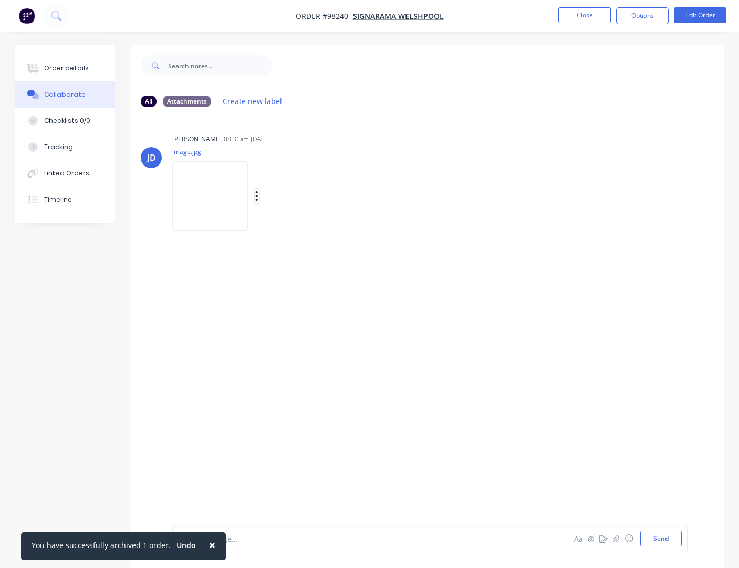
click at [258, 197] on icon "button" at bounding box center [256, 196] width 3 height 12
click at [302, 225] on button "Download" at bounding box center [325, 224] width 118 height 24
click at [55, 67] on div "Order details" at bounding box center [66, 68] width 45 height 9
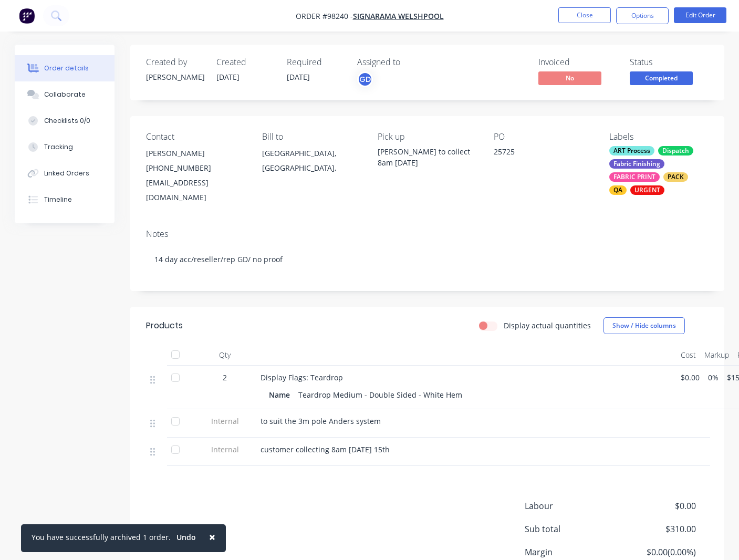
scroll to position [0, 54]
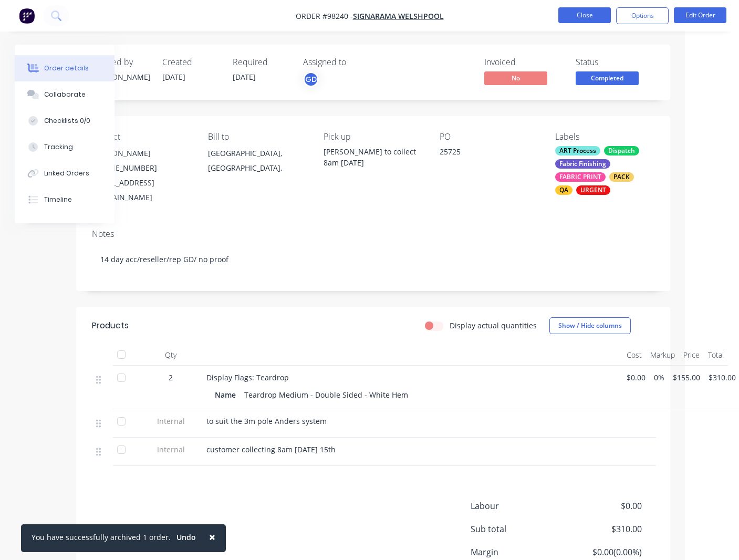
click at [577, 16] on button "Close" at bounding box center [584, 15] width 53 height 16
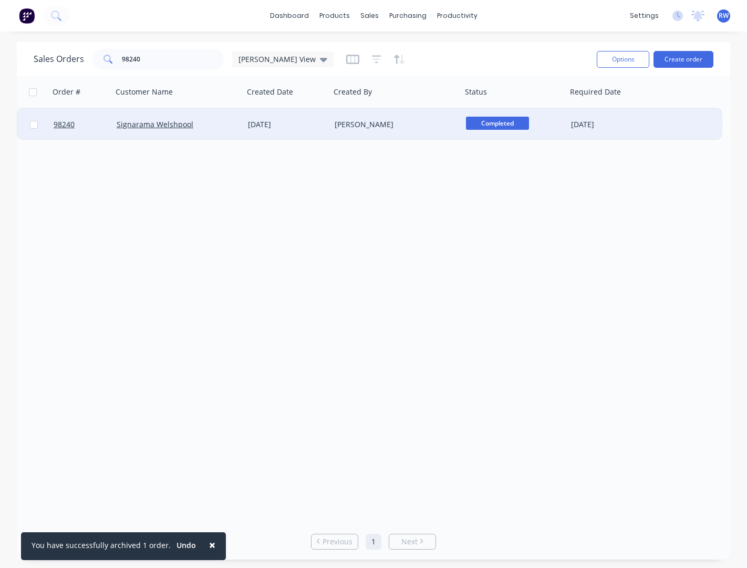
click at [33, 124] on input "checkbox" at bounding box center [34, 125] width 8 height 8
checkbox input "true"
click at [616, 57] on button "Options" at bounding box center [623, 59] width 53 height 17
click at [595, 105] on div "Archive" at bounding box center [591, 106] width 97 height 15
checkbox input "false"
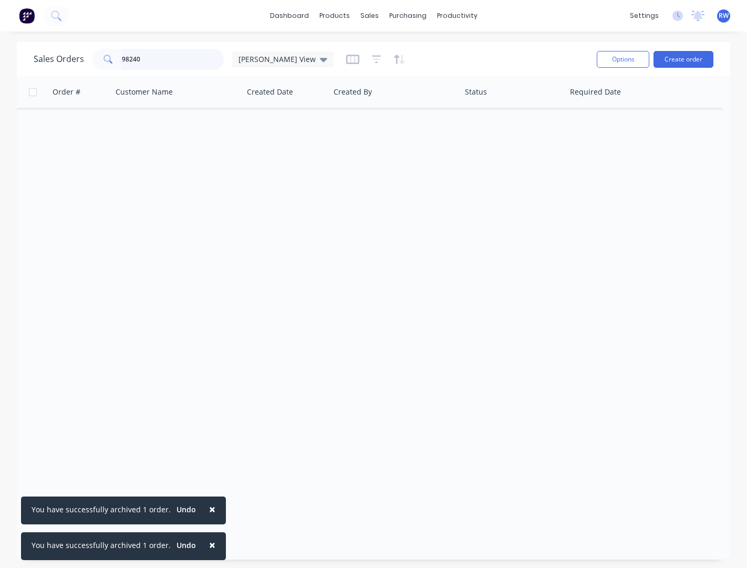
click at [176, 62] on input "98240" at bounding box center [173, 59] width 102 height 21
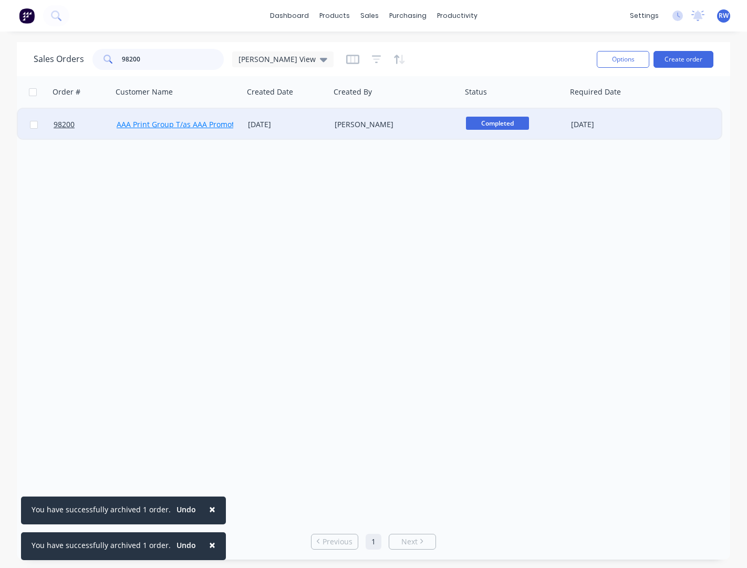
type input "98200"
click at [149, 124] on link "AAA Print Group T/as AAA Promotions^" at bounding box center [185, 124] width 137 height 10
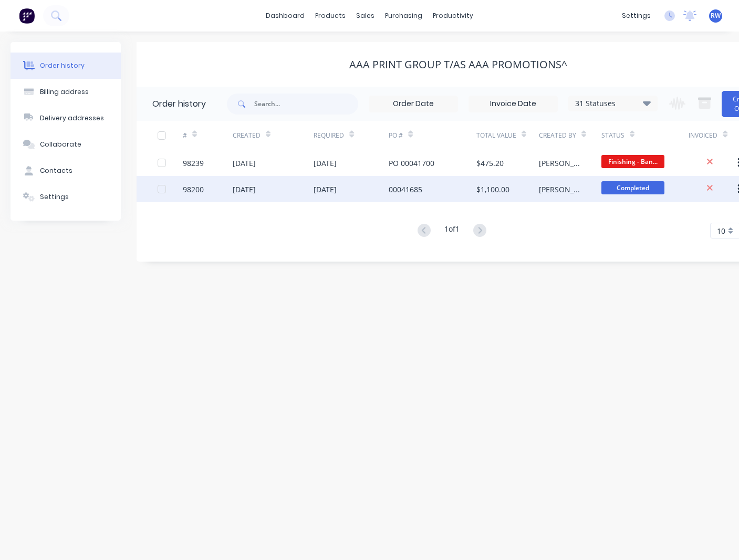
click at [194, 190] on div "98200" at bounding box center [193, 189] width 21 height 11
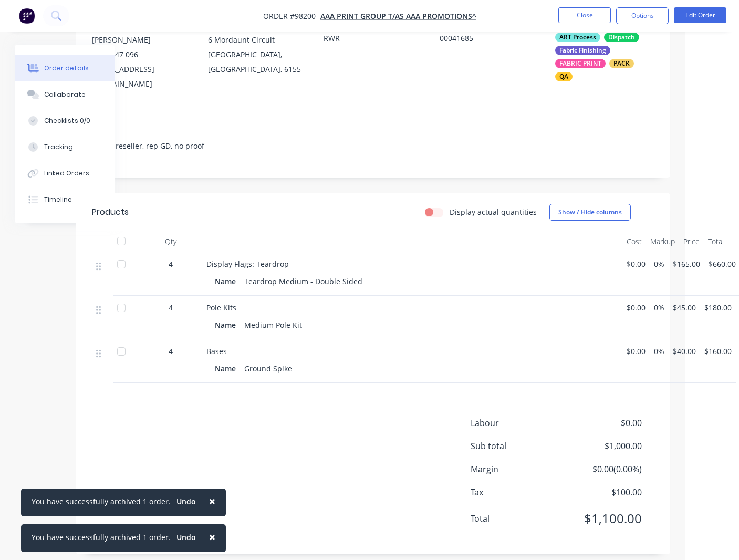
scroll to position [0, 54]
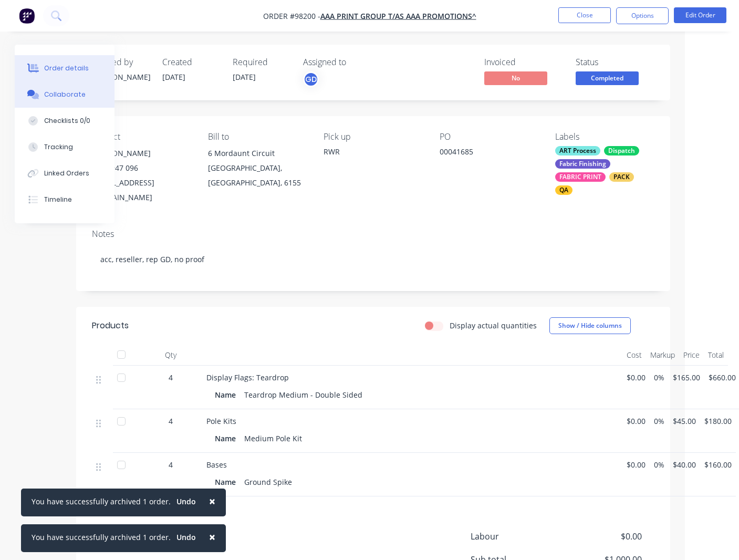
click at [62, 95] on div "Collaborate" at bounding box center [64, 94] width 41 height 9
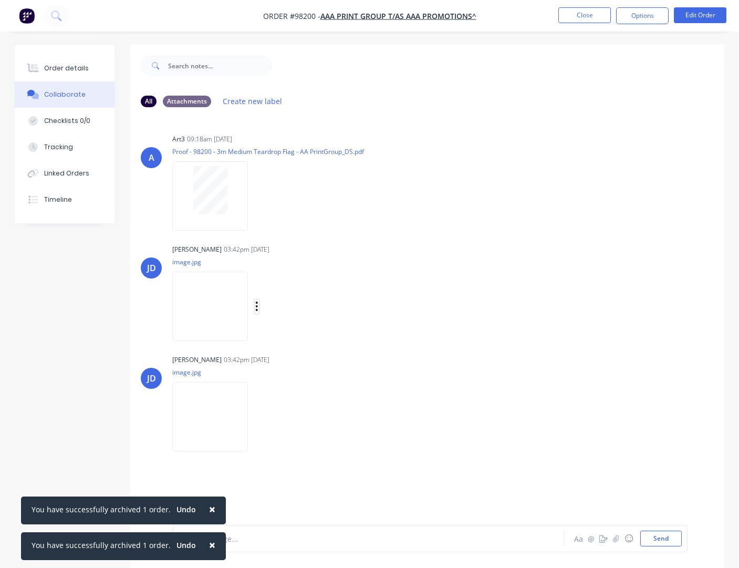
click at [256, 306] on icon "button" at bounding box center [257, 305] width 2 height 9
click at [290, 336] on button "Download" at bounding box center [325, 334] width 118 height 24
click at [257, 417] on icon "button" at bounding box center [257, 416] width 2 height 9
click at [288, 445] on button "Download" at bounding box center [325, 445] width 118 height 24
click at [595, 17] on button "Close" at bounding box center [584, 15] width 53 height 16
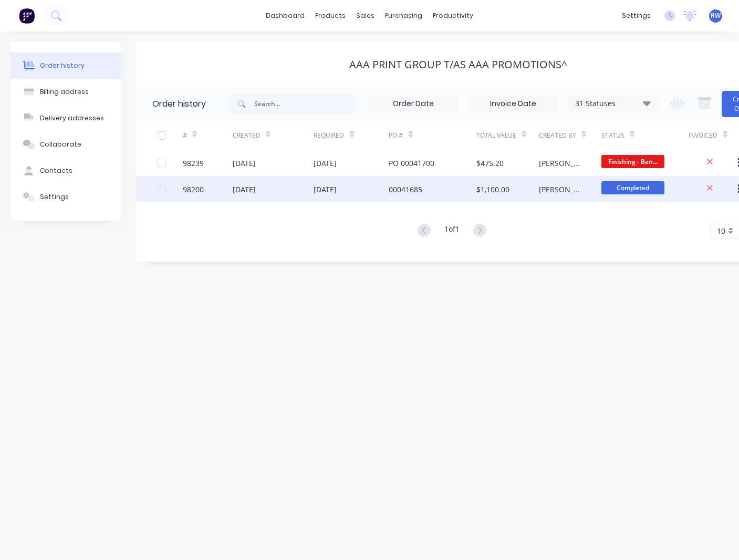
click at [162, 191] on div at bounding box center [161, 189] width 21 height 21
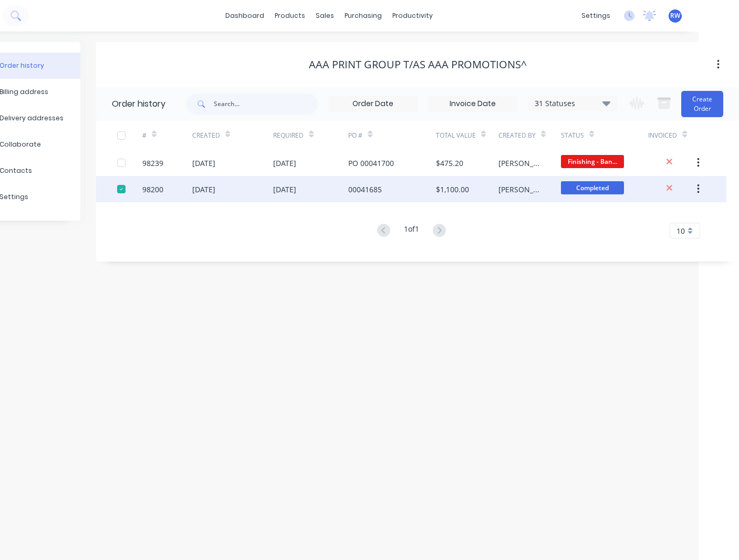
click at [701, 189] on button "button" at bounding box center [698, 189] width 25 height 19
click at [673, 218] on div "Archive" at bounding box center [660, 216] width 81 height 15
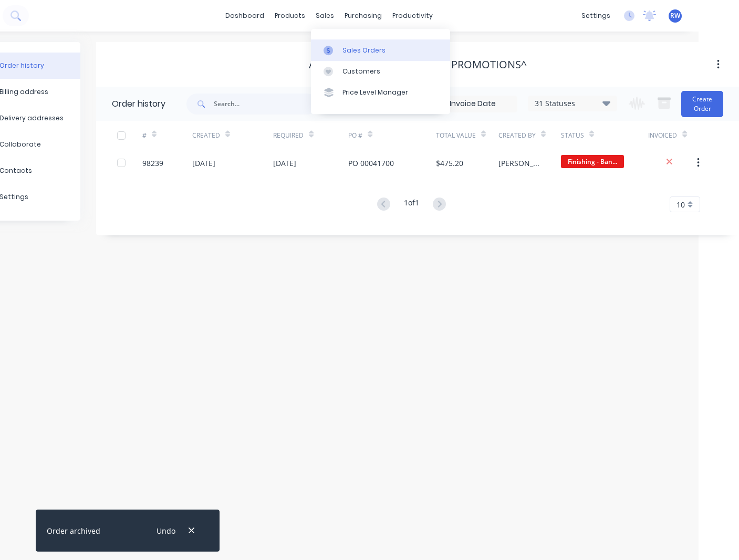
click at [361, 53] on div "Sales Orders" at bounding box center [363, 50] width 43 height 9
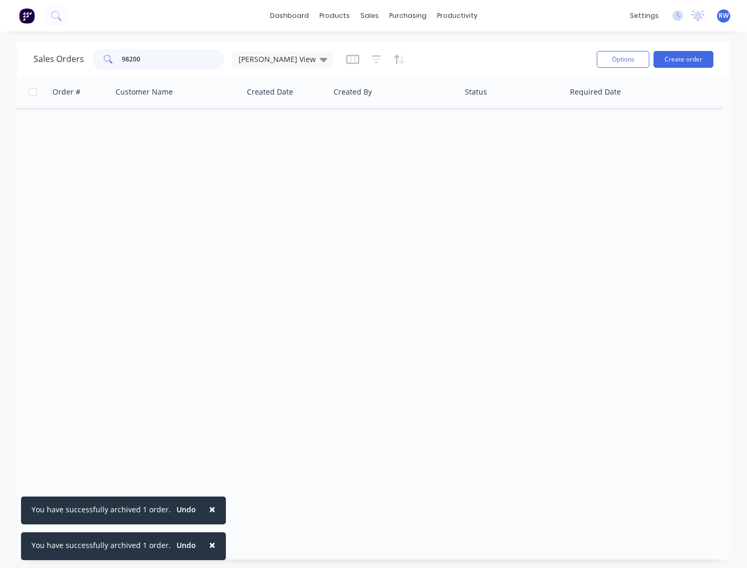
drag, startPoint x: 144, startPoint y: 59, endPoint x: 107, endPoint y: 57, distance: 36.8
click at [122, 57] on input "98200" at bounding box center [173, 59] width 102 height 21
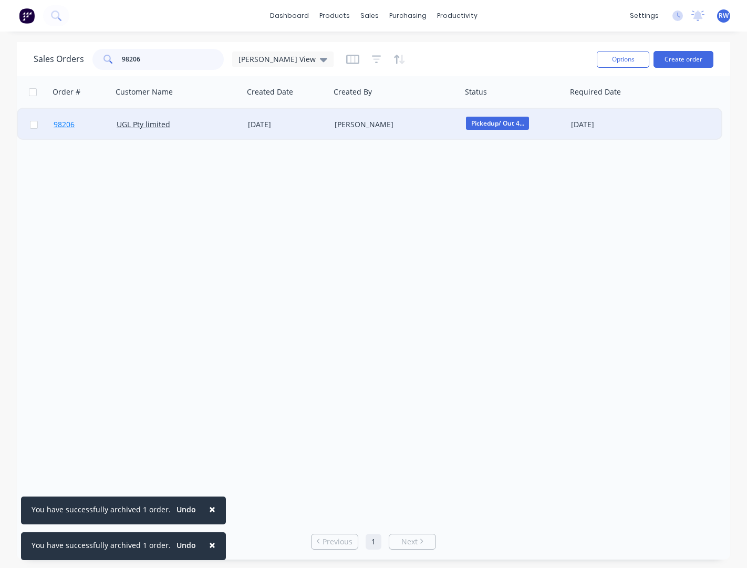
type input "98206"
click at [68, 126] on span "98206" at bounding box center [64, 124] width 21 height 11
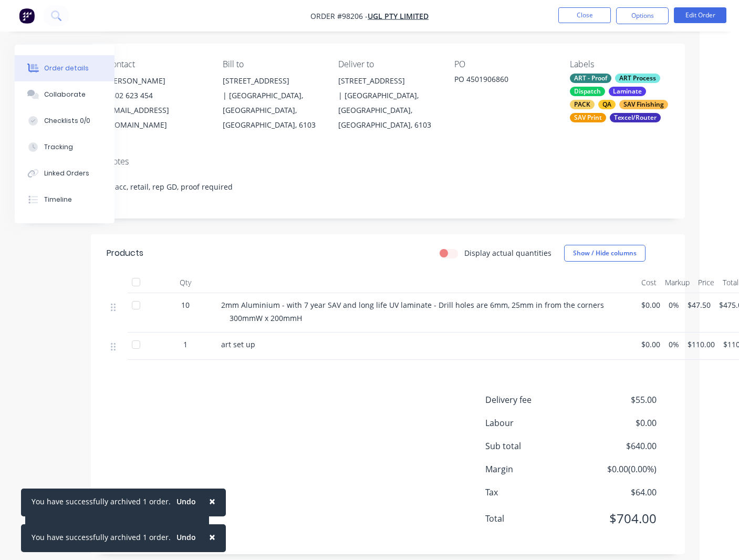
scroll to position [72, 54]
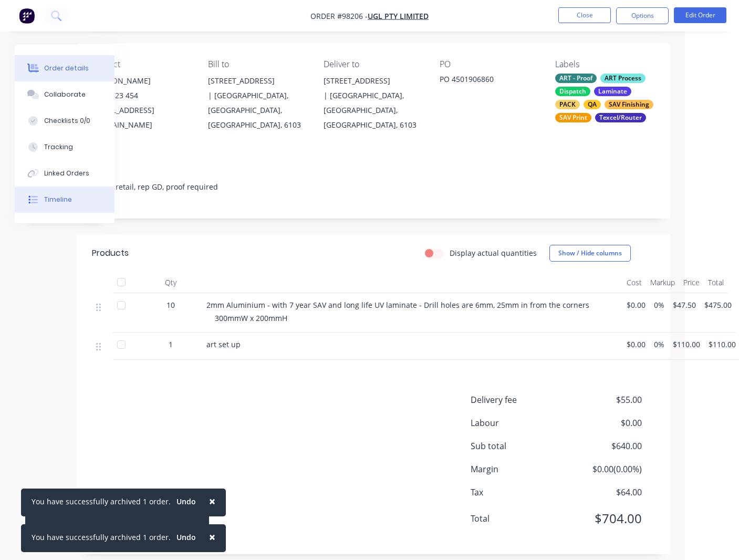
click at [60, 94] on div "Collaborate" at bounding box center [64, 94] width 41 height 9
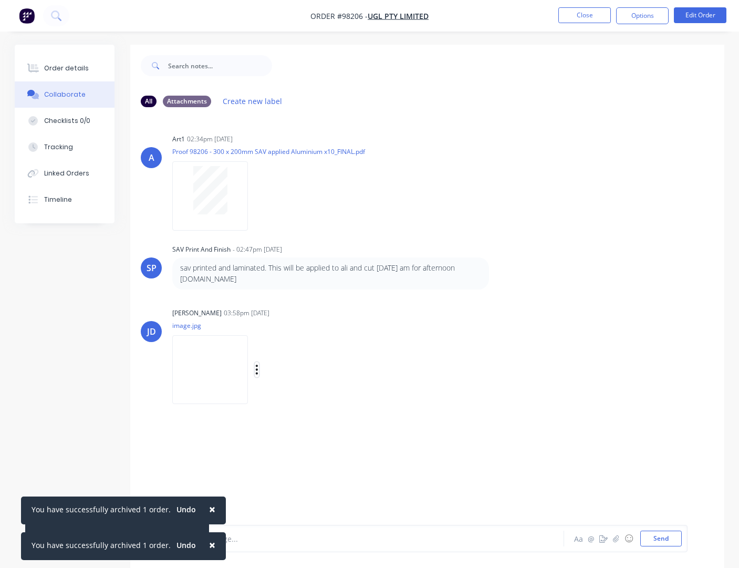
click at [258, 370] on icon "button" at bounding box center [256, 369] width 3 height 12
click at [311, 398] on button "Download" at bounding box center [325, 397] width 118 height 24
click at [582, 16] on button "Close" at bounding box center [584, 15] width 53 height 16
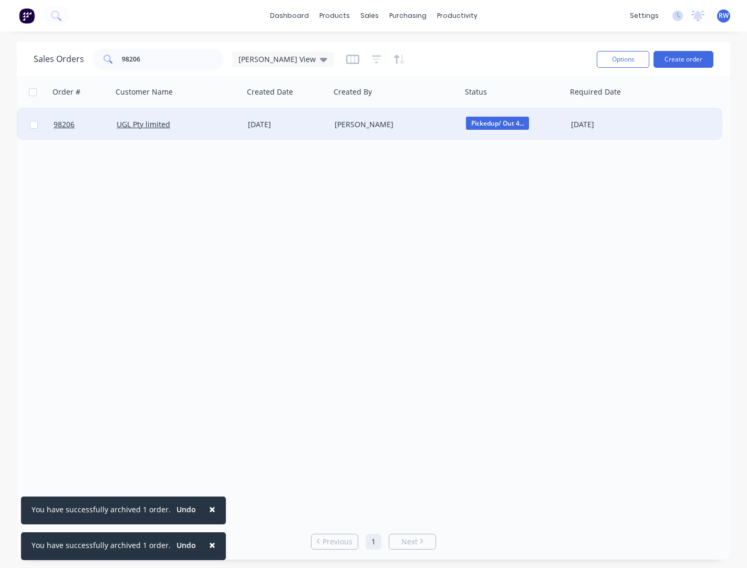
click at [35, 125] on input "checkbox" at bounding box center [34, 125] width 8 height 8
checkbox input "true"
click at [623, 63] on button "Options" at bounding box center [623, 59] width 53 height 17
click at [587, 111] on div "Archive" at bounding box center [591, 106] width 97 height 15
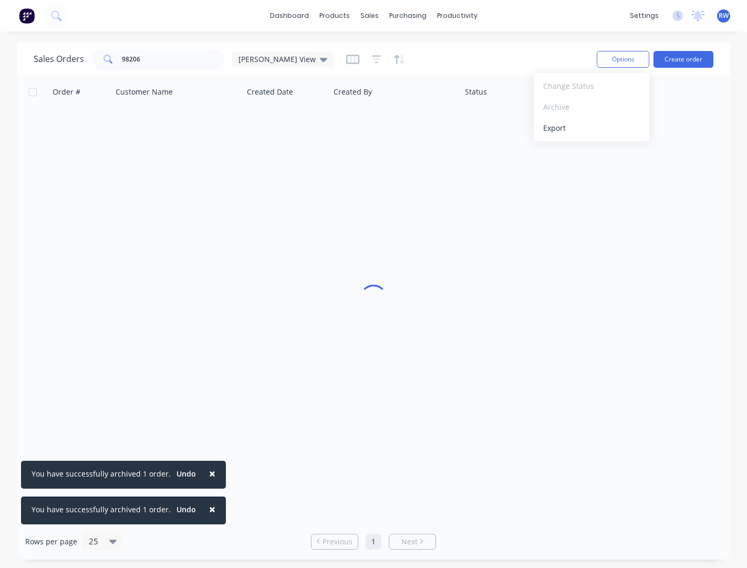
checkbox input "false"
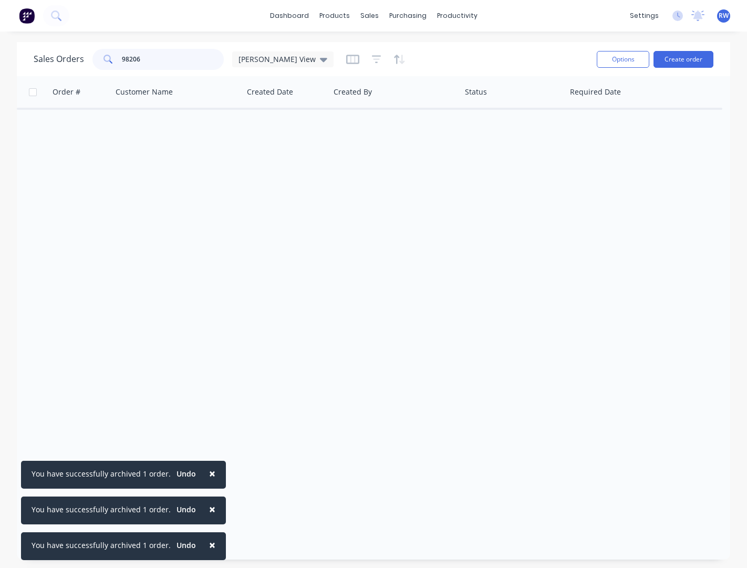
drag, startPoint x: 163, startPoint y: 60, endPoint x: 90, endPoint y: 61, distance: 73.0
click at [122, 61] on input "98206" at bounding box center [173, 59] width 102 height 21
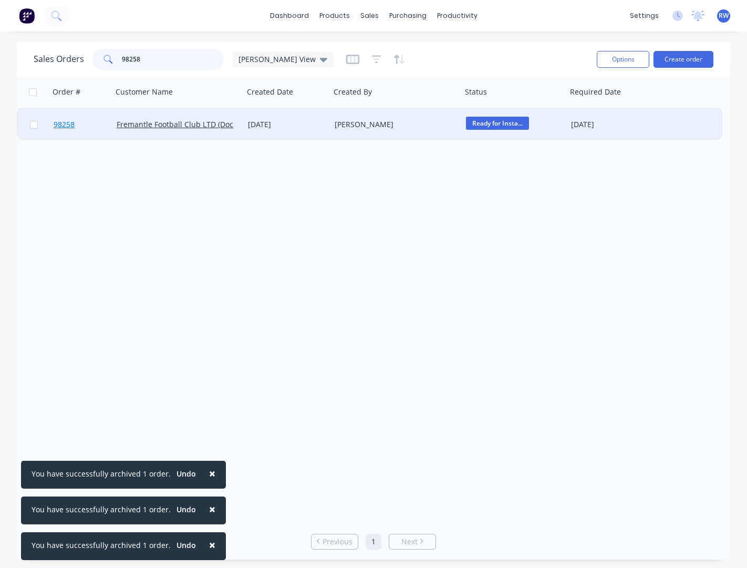
type input "98258"
click at [65, 126] on span "98258" at bounding box center [64, 124] width 21 height 11
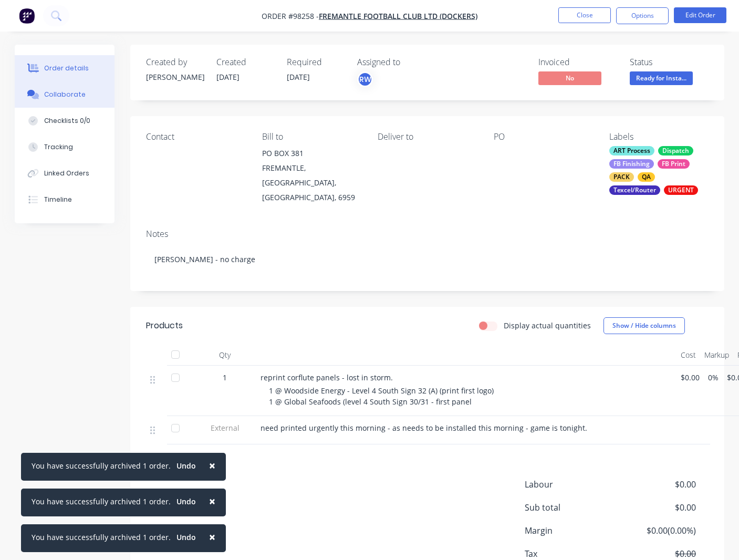
click at [60, 95] on div "Collaborate" at bounding box center [64, 94] width 41 height 9
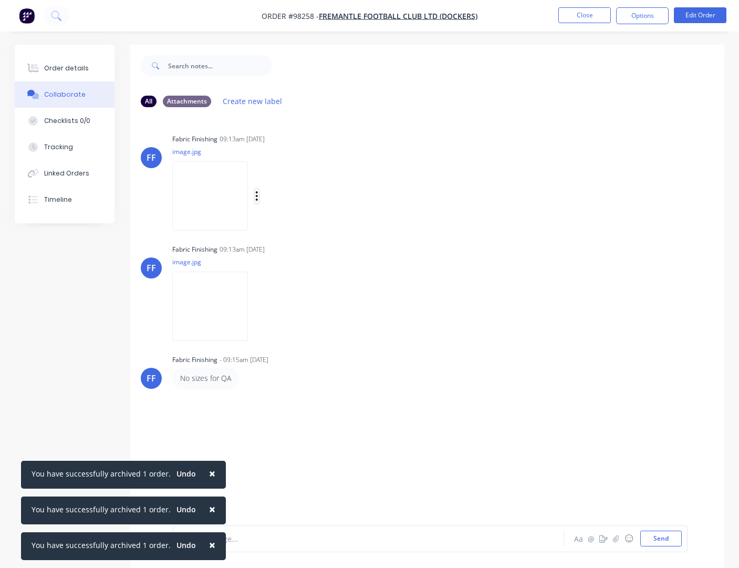
click at [258, 196] on icon "button" at bounding box center [256, 196] width 3 height 12
click at [311, 224] on button "Download" at bounding box center [325, 224] width 118 height 24
click at [258, 307] on icon "button" at bounding box center [257, 305] width 2 height 9
click at [308, 337] on button "Download" at bounding box center [325, 334] width 118 height 24
click at [586, 15] on button "Close" at bounding box center [584, 15] width 53 height 16
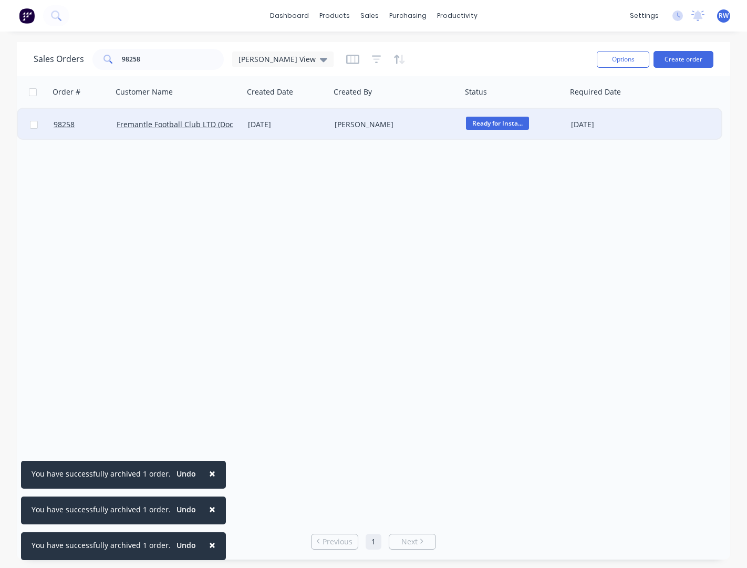
click at [32, 126] on input "checkbox" at bounding box center [34, 125] width 8 height 8
checkbox input "true"
click at [619, 59] on button "Options" at bounding box center [623, 59] width 53 height 17
click at [623, 112] on div "Archive" at bounding box center [591, 106] width 97 height 15
checkbox input "false"
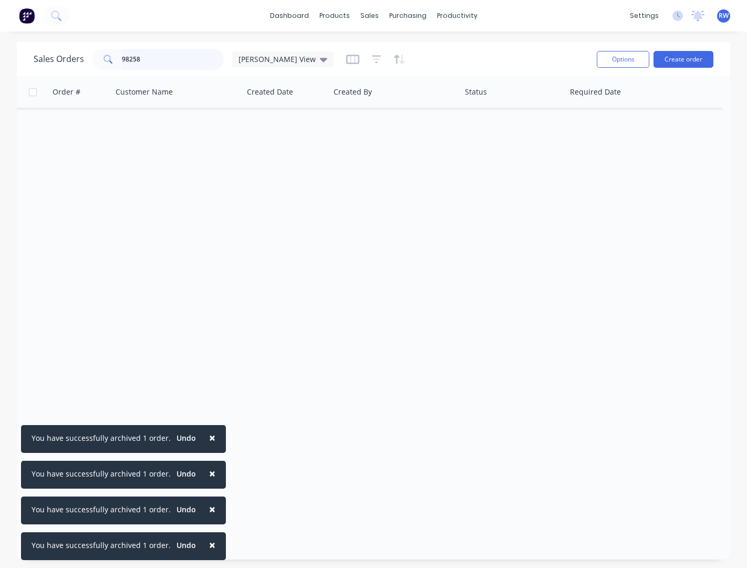
click at [171, 61] on input "98258" at bounding box center [173, 59] width 102 height 21
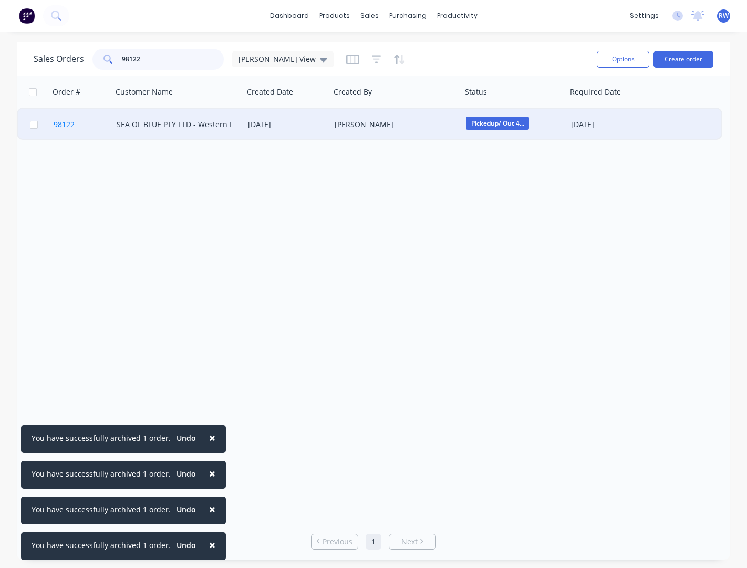
type input "98122"
click at [63, 126] on span "98122" at bounding box center [64, 124] width 21 height 11
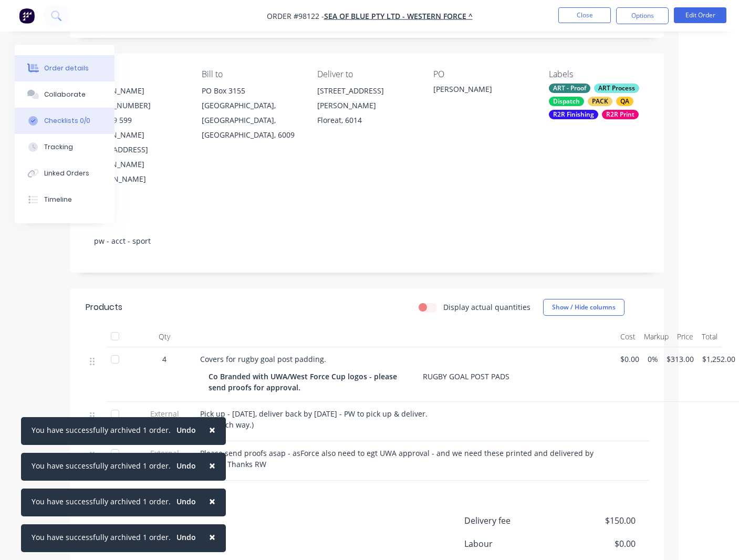
scroll to position [66, 60]
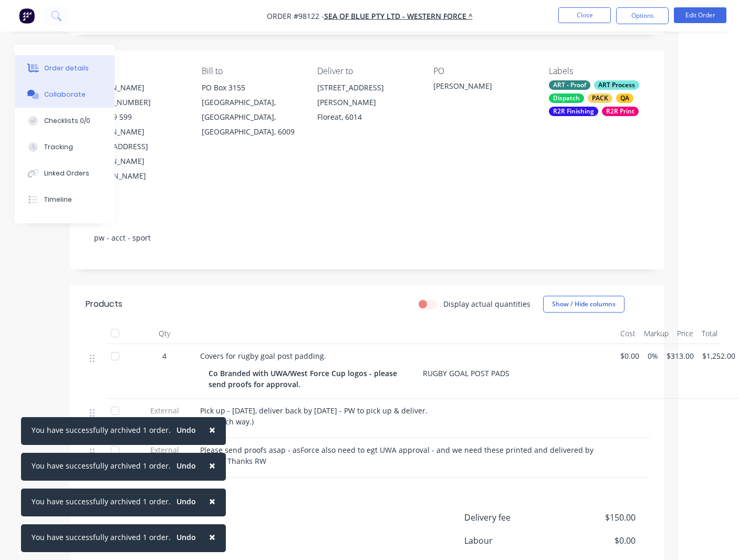
drag, startPoint x: 69, startPoint y: 96, endPoint x: 79, endPoint y: 98, distance: 10.3
click at [77, 98] on div "Collaborate" at bounding box center [64, 94] width 41 height 9
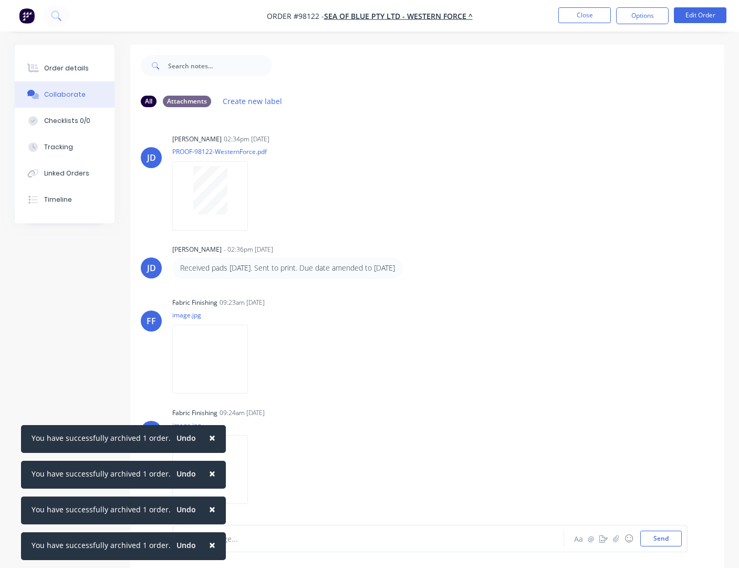
scroll to position [16, 0]
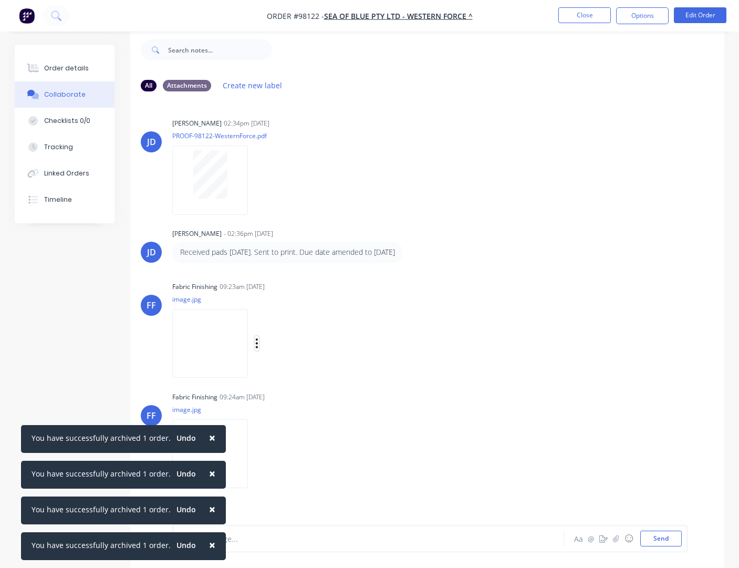
click at [258, 342] on icon "button" at bounding box center [256, 343] width 3 height 12
click at [300, 369] on button "Download" at bounding box center [325, 371] width 118 height 24
click at [258, 452] on icon "button" at bounding box center [256, 453] width 3 height 12
click at [305, 471] on button "Download" at bounding box center [325, 471] width 118 height 24
click at [584, 15] on button "Close" at bounding box center [584, 15] width 53 height 16
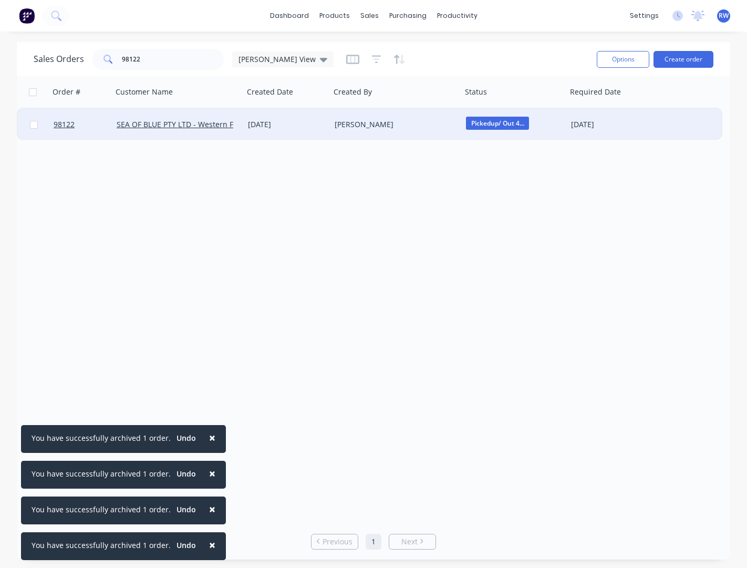
click at [32, 125] on input "checkbox" at bounding box center [34, 125] width 8 height 8
checkbox input "true"
click at [617, 60] on button "Options" at bounding box center [623, 59] width 53 height 17
click at [569, 108] on div "Archive" at bounding box center [591, 106] width 97 height 15
checkbox input "false"
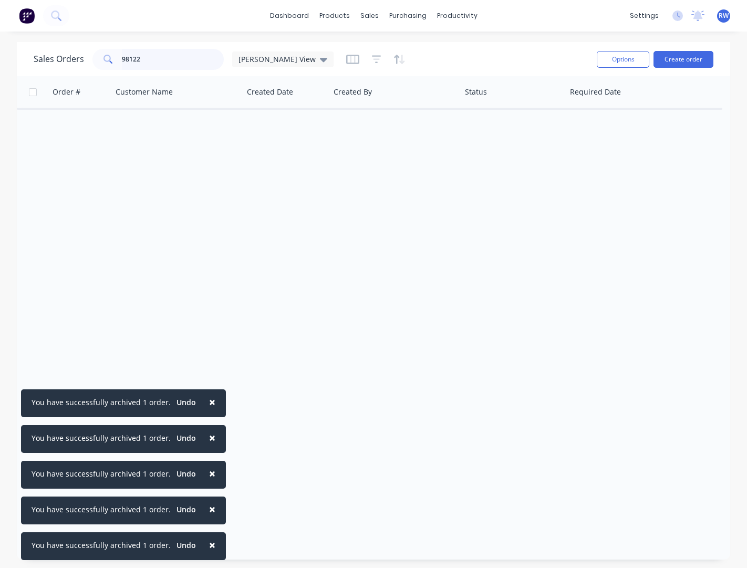
click at [166, 61] on input "98122" at bounding box center [173, 59] width 102 height 21
drag, startPoint x: 166, startPoint y: 61, endPoint x: 111, endPoint y: 57, distance: 55.8
click at [122, 57] on input "98122" at bounding box center [173, 59] width 102 height 21
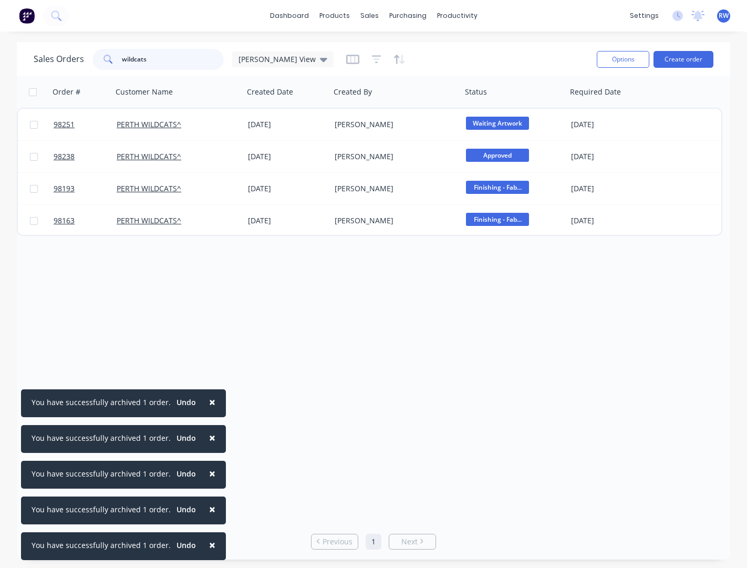
type input "wildcats"
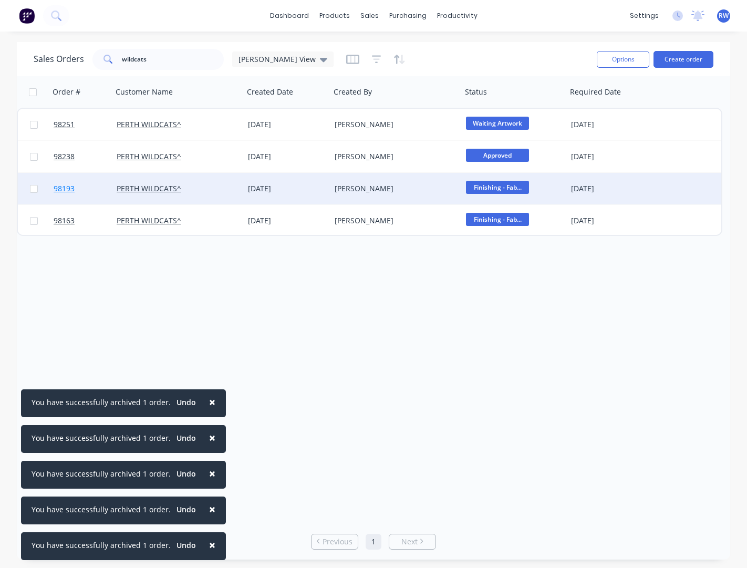
click at [66, 190] on span "98193" at bounding box center [64, 188] width 21 height 11
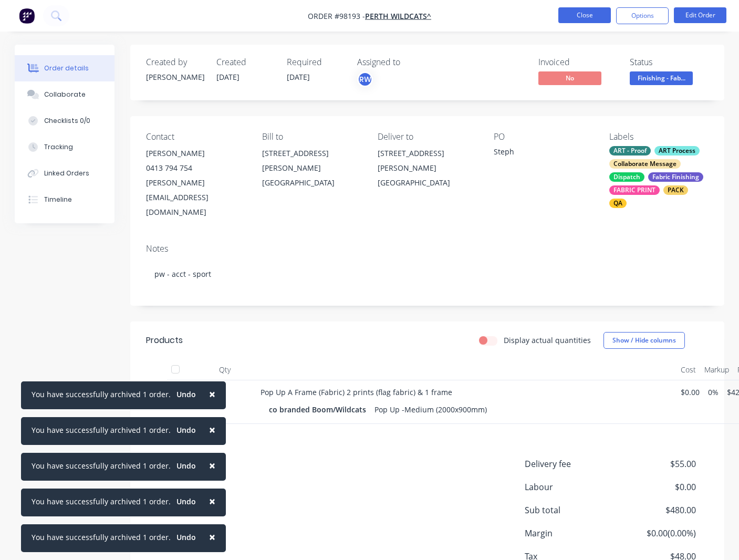
click at [577, 14] on button "Close" at bounding box center [584, 15] width 53 height 16
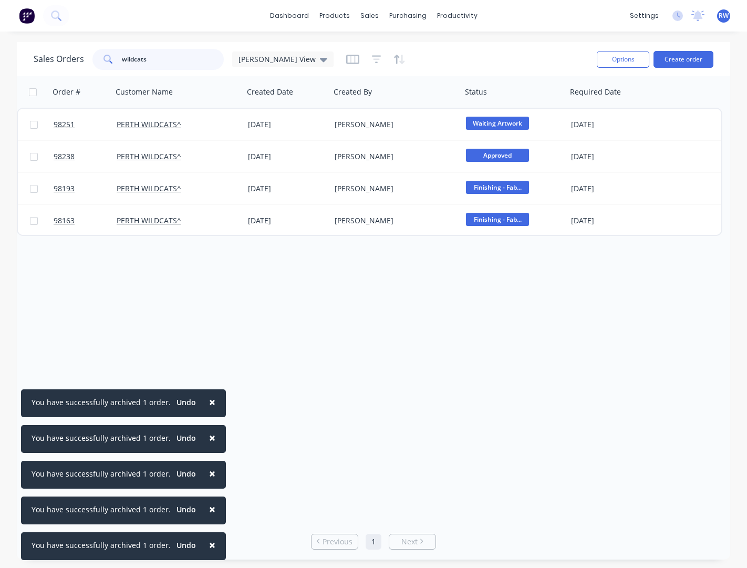
drag, startPoint x: 132, startPoint y: 58, endPoint x: 109, endPoint y: 56, distance: 23.2
click at [122, 56] on input "wildcats" at bounding box center [173, 59] width 102 height 21
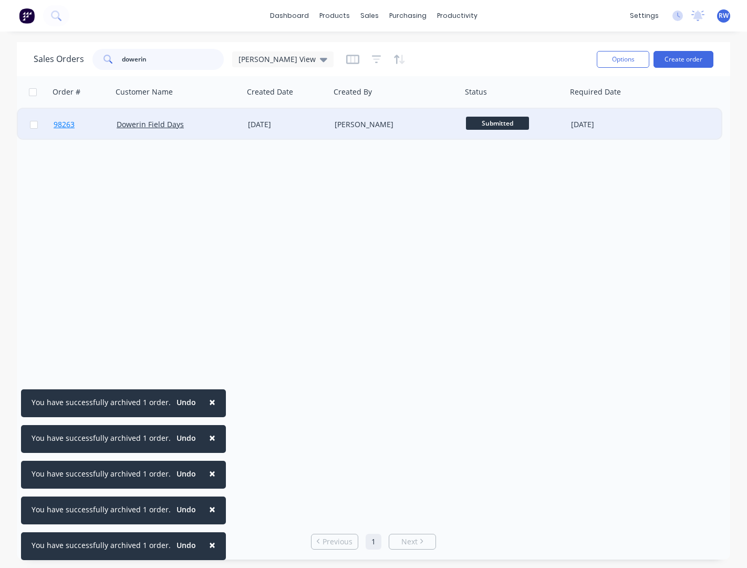
type input "dowerin"
click at [60, 126] on span "98263" at bounding box center [64, 124] width 21 height 11
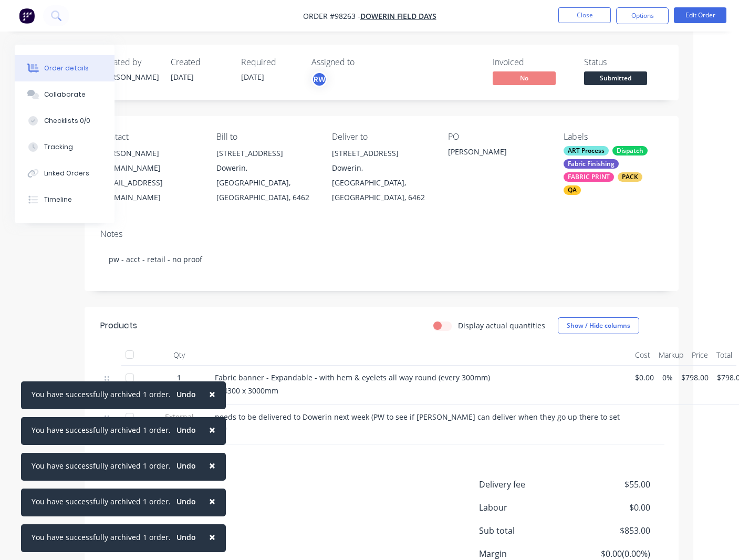
scroll to position [0, 54]
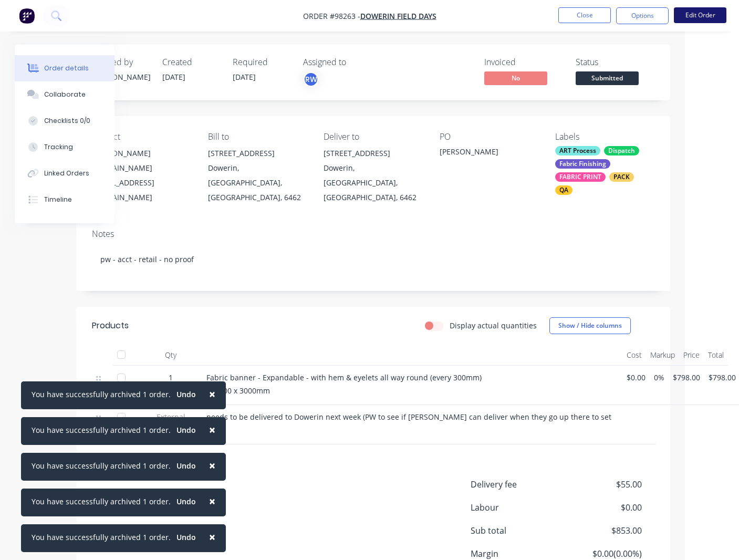
click at [713, 15] on button "Edit Order" at bounding box center [700, 15] width 53 height 16
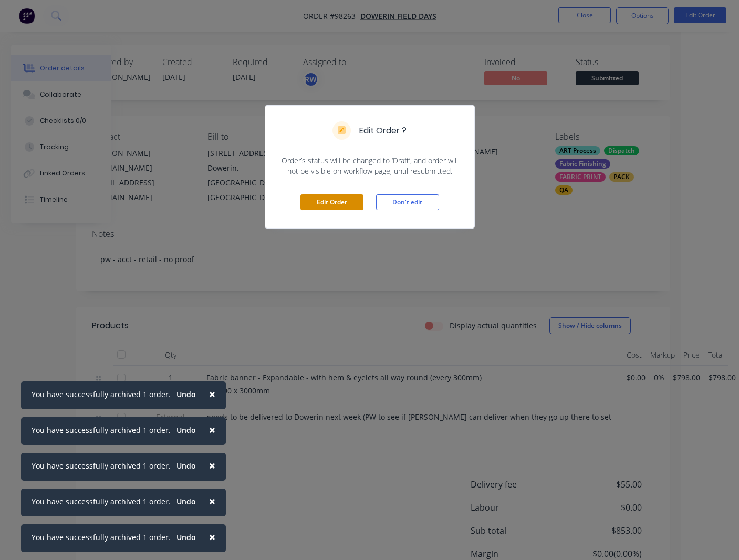
click at [324, 197] on button "Edit Order" at bounding box center [331, 202] width 63 height 16
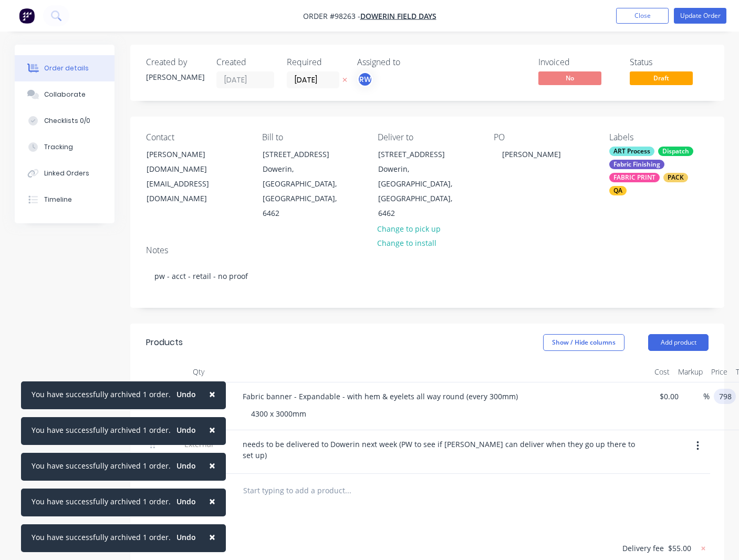
click at [725, 389] on input "798" at bounding box center [727, 396] width 18 height 15
type input "$790.00"
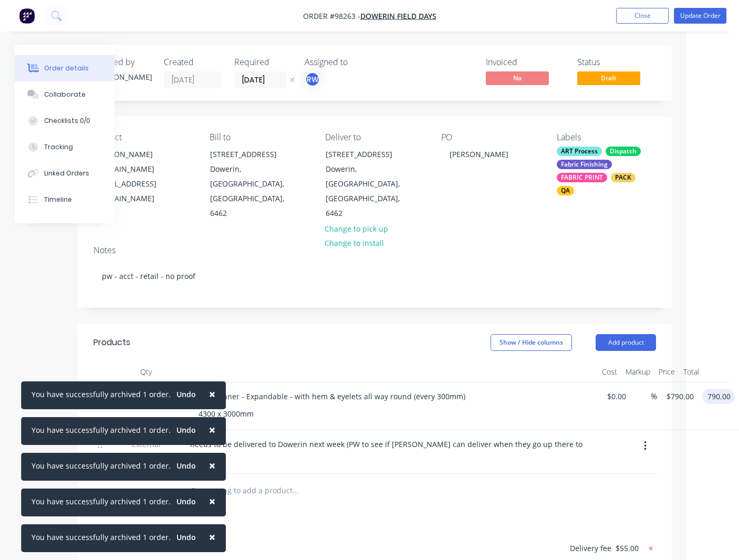
type input "$790.00"
click at [649, 543] on g at bounding box center [650, 548] width 11 height 11
click at [697, 14] on button "Update Order" at bounding box center [700, 16] width 53 height 16
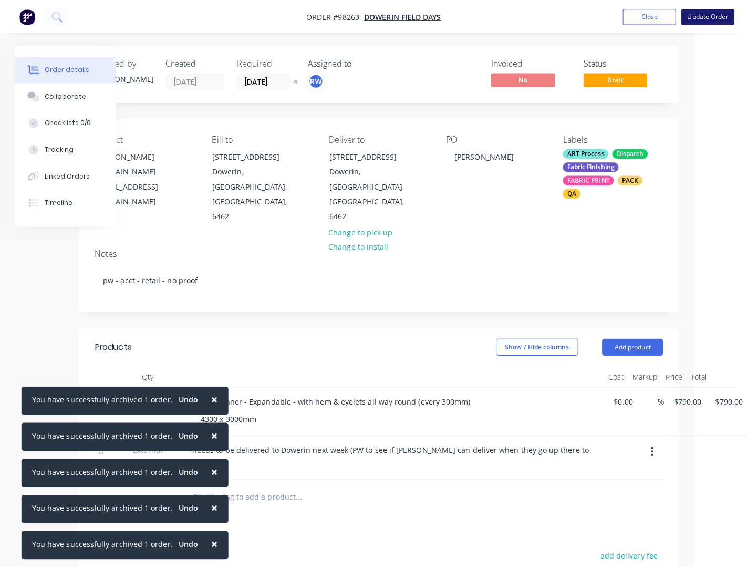
scroll to position [0, 0]
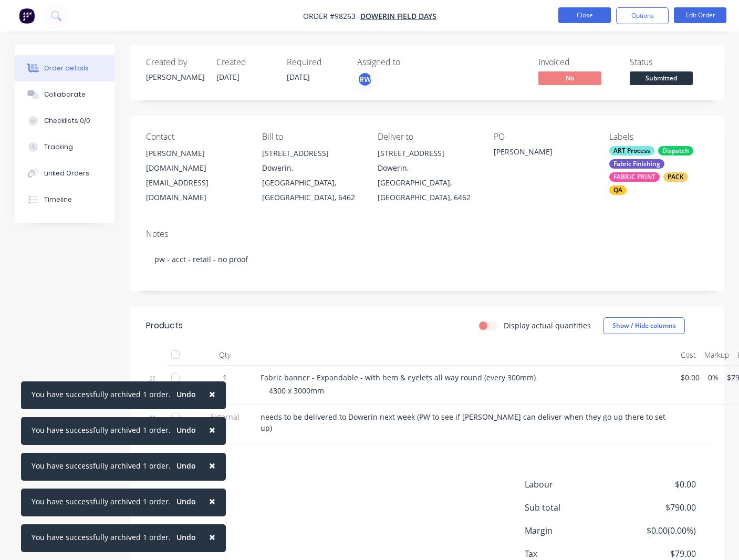
click at [570, 15] on button "Close" at bounding box center [584, 15] width 53 height 16
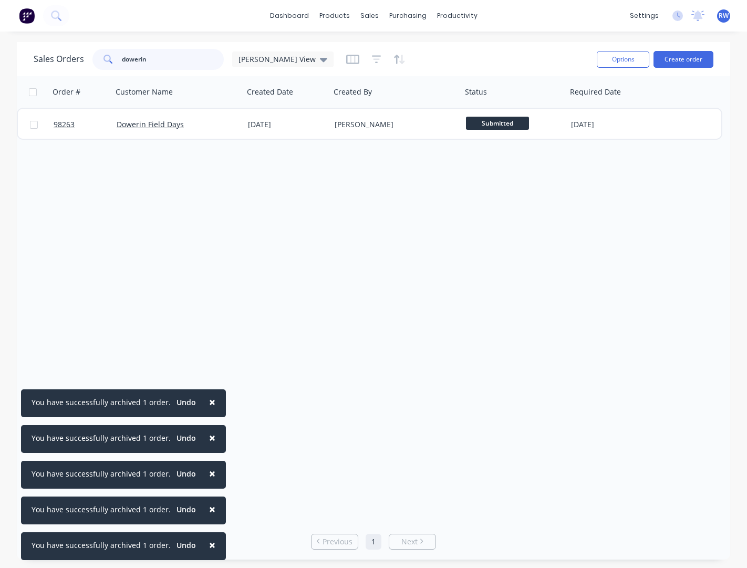
drag, startPoint x: 153, startPoint y: 59, endPoint x: 93, endPoint y: 57, distance: 60.4
click at [122, 57] on input "dowerin" at bounding box center [173, 59] width 102 height 21
